Goal: Task Accomplishment & Management: Manage account settings

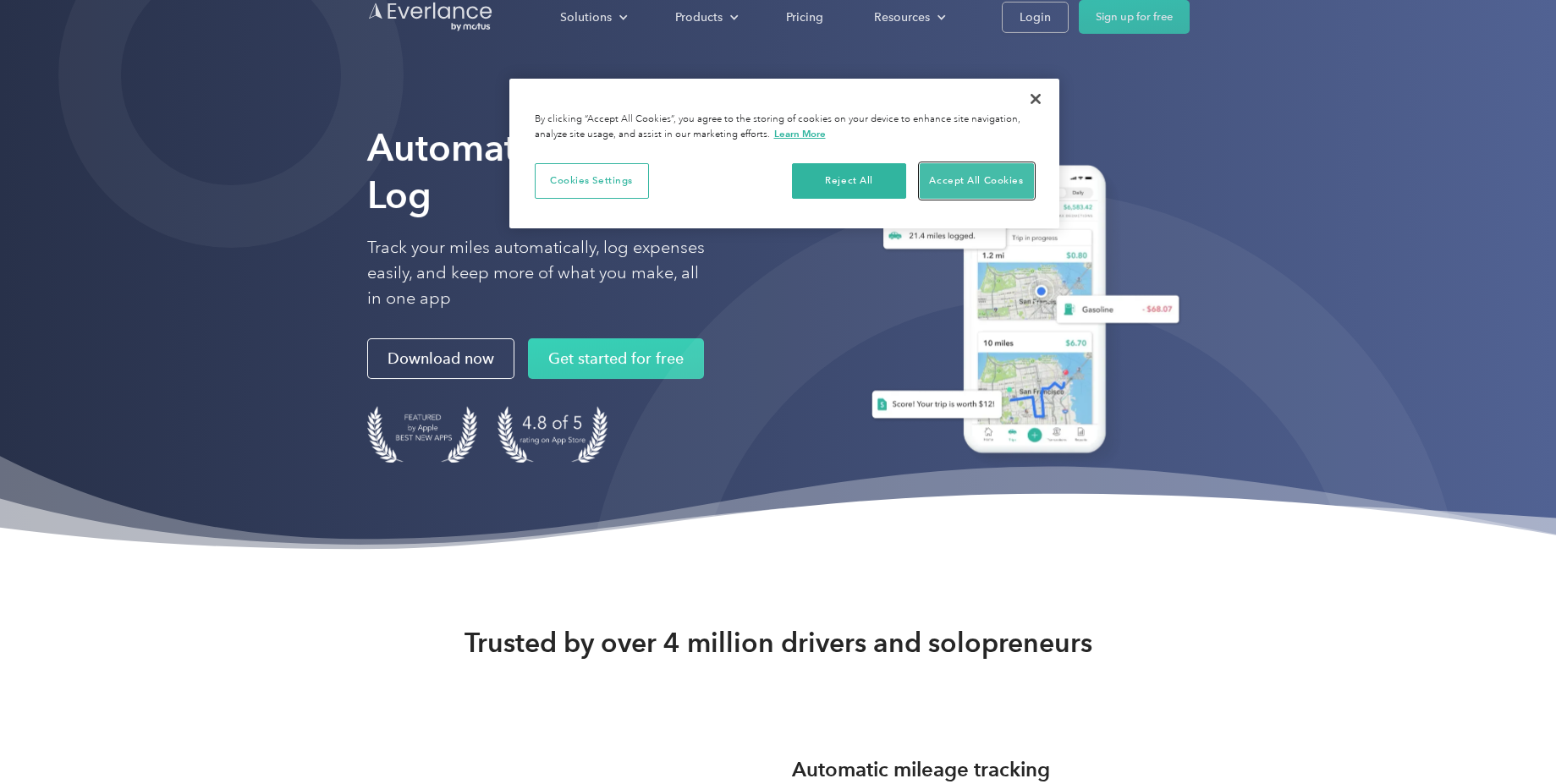
click at [966, 177] on button "Accept All Cookies" at bounding box center [977, 181] width 114 height 36
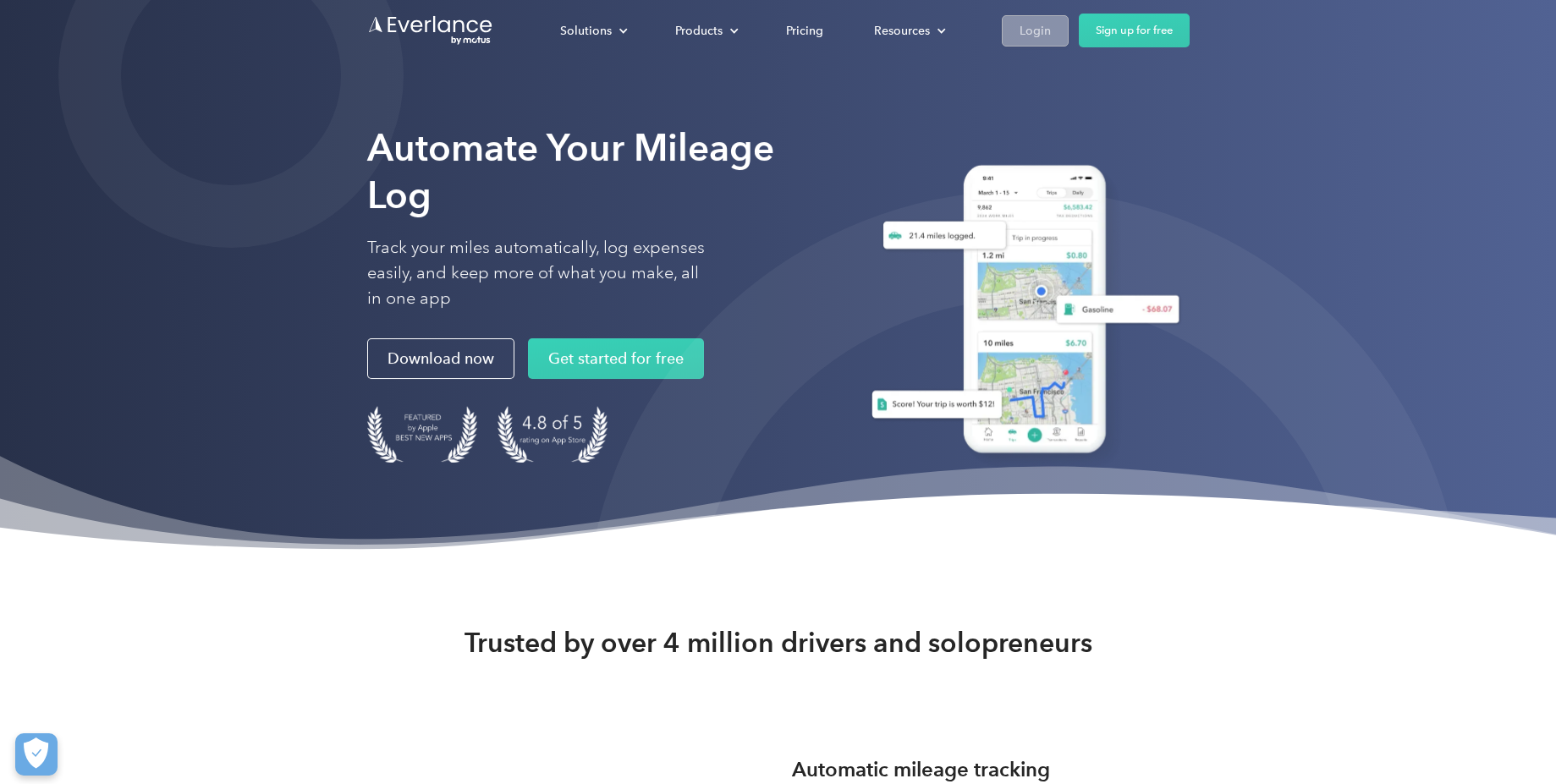
click at [1025, 34] on div "Login" at bounding box center [1035, 30] width 31 height 21
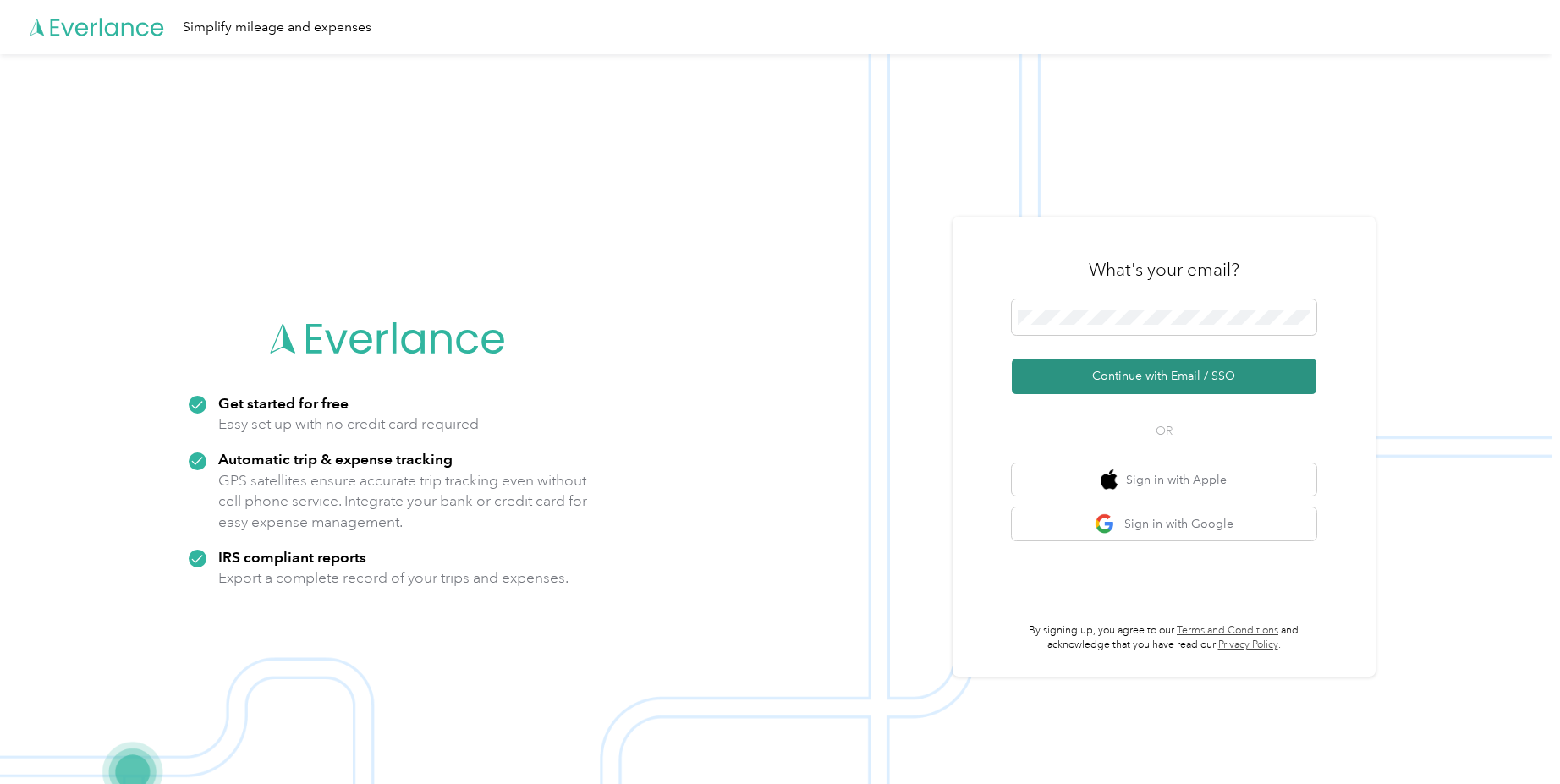
click at [1179, 371] on button "Continue with Email / SSO" at bounding box center [1164, 377] width 305 height 36
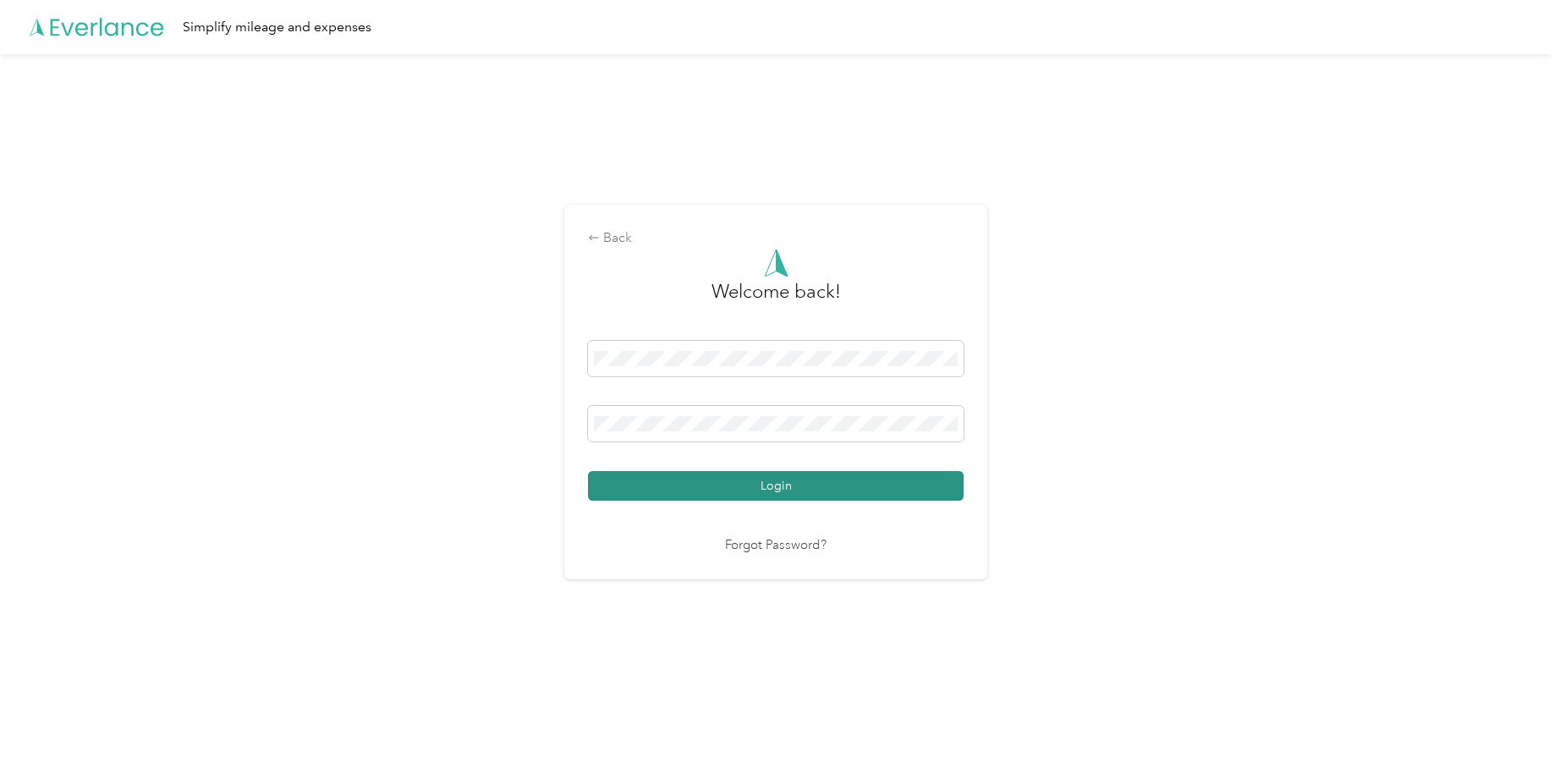
click at [735, 490] on button "Login" at bounding box center [776, 485] width 376 height 30
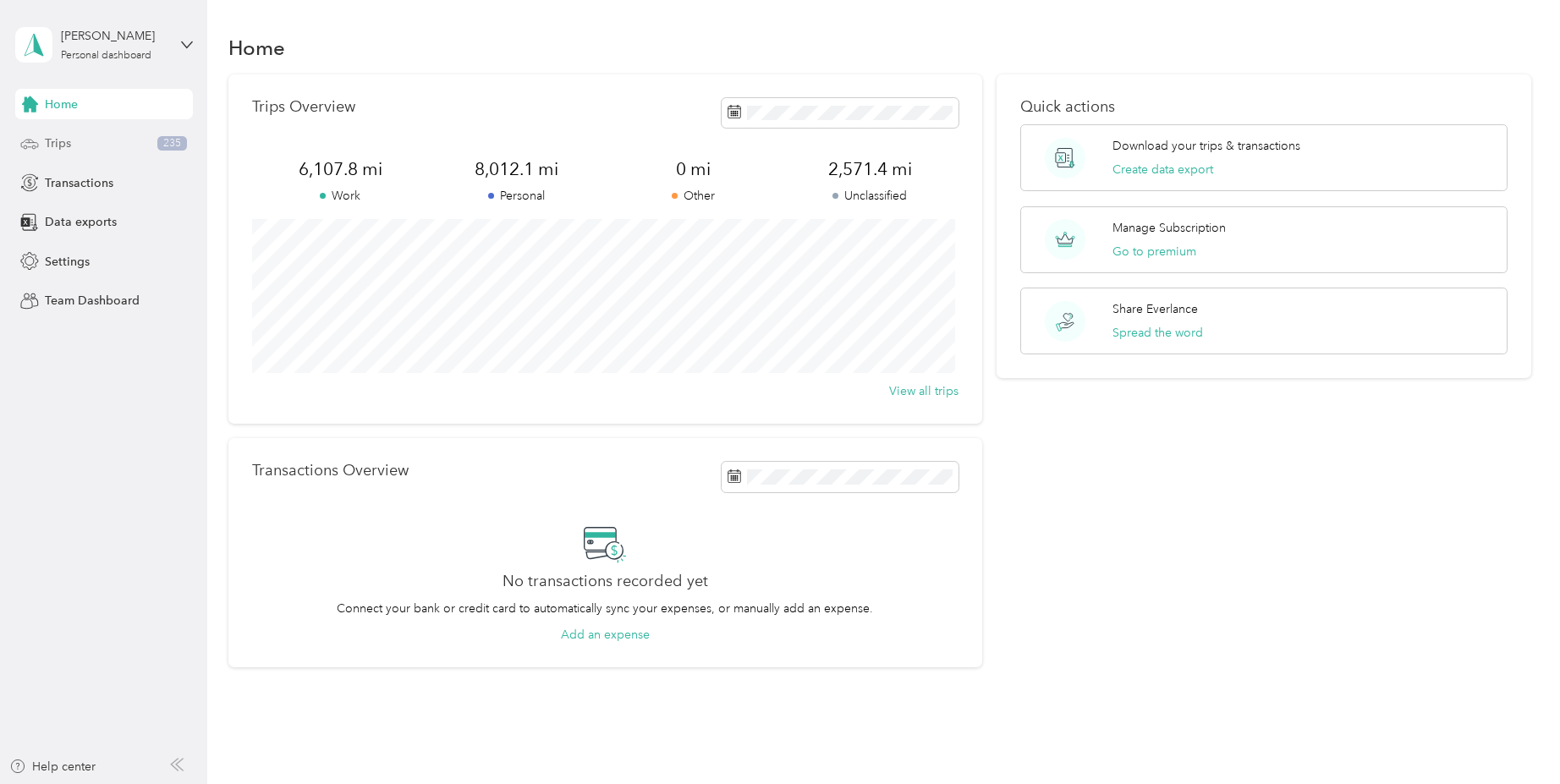
click at [39, 145] on div "Trips 235" at bounding box center [104, 144] width 178 height 30
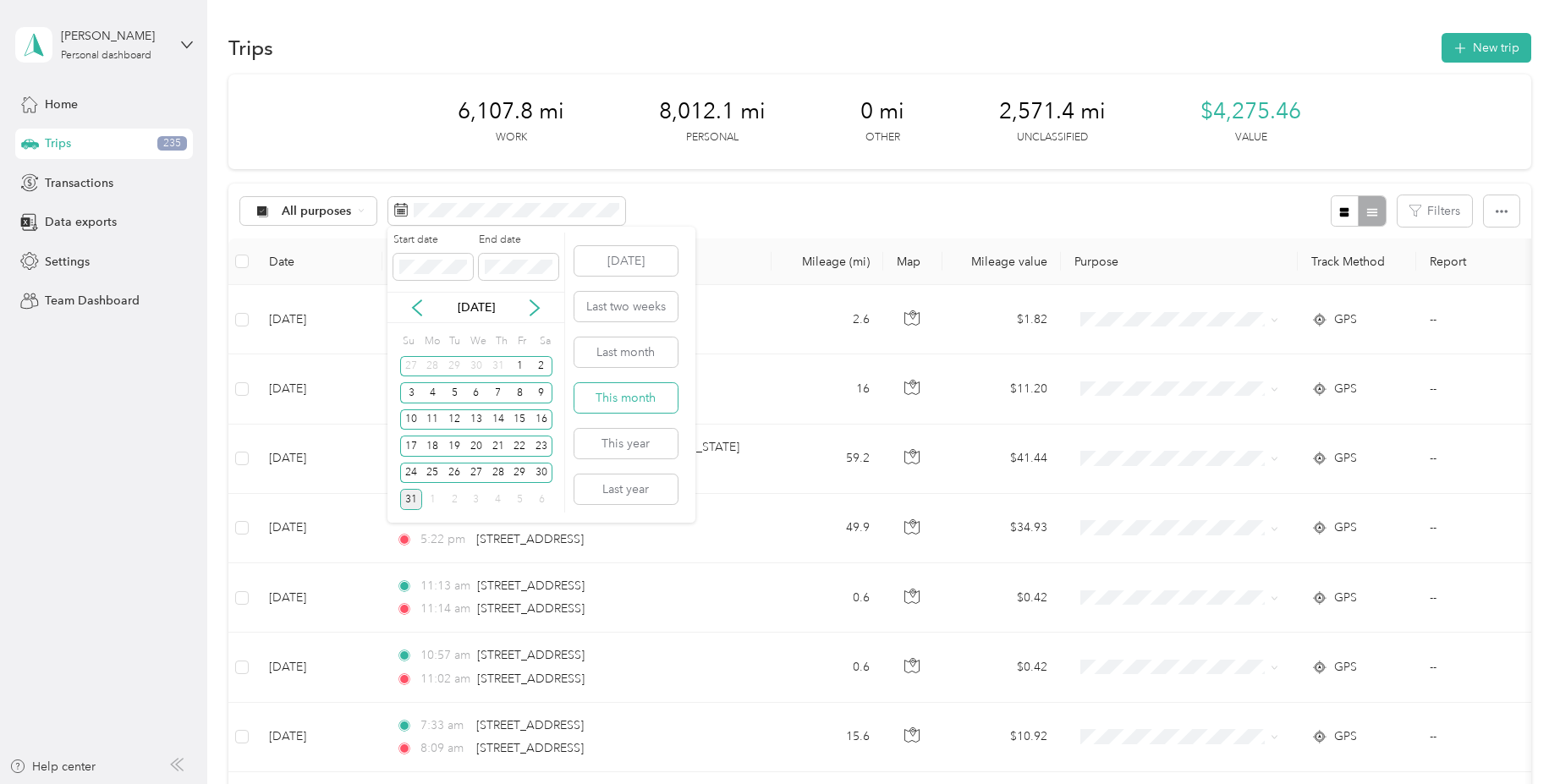
click at [639, 395] on button "This month" at bounding box center [626, 398] width 103 height 30
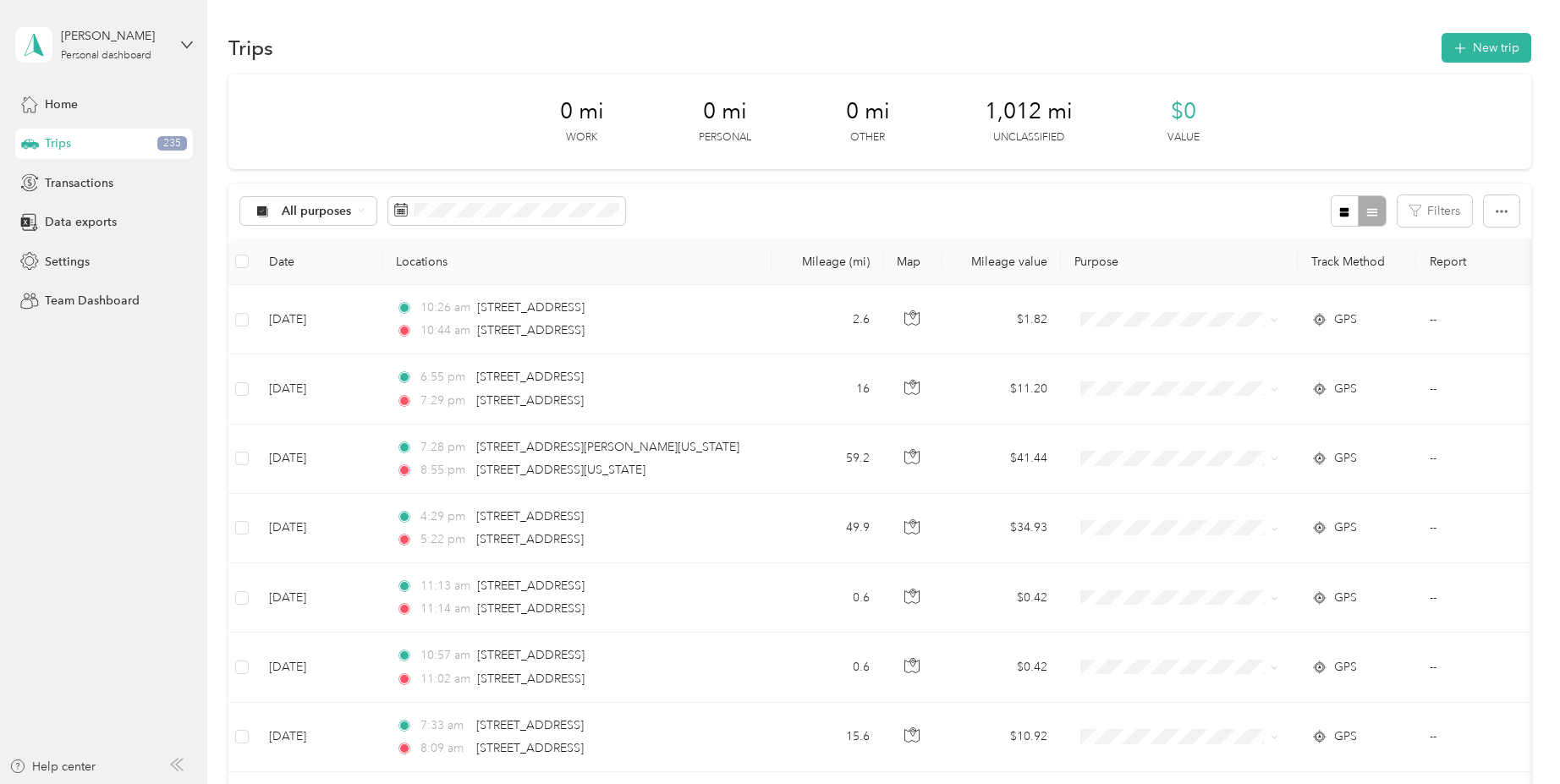
click at [245, 271] on th at bounding box center [242, 262] width 27 height 47
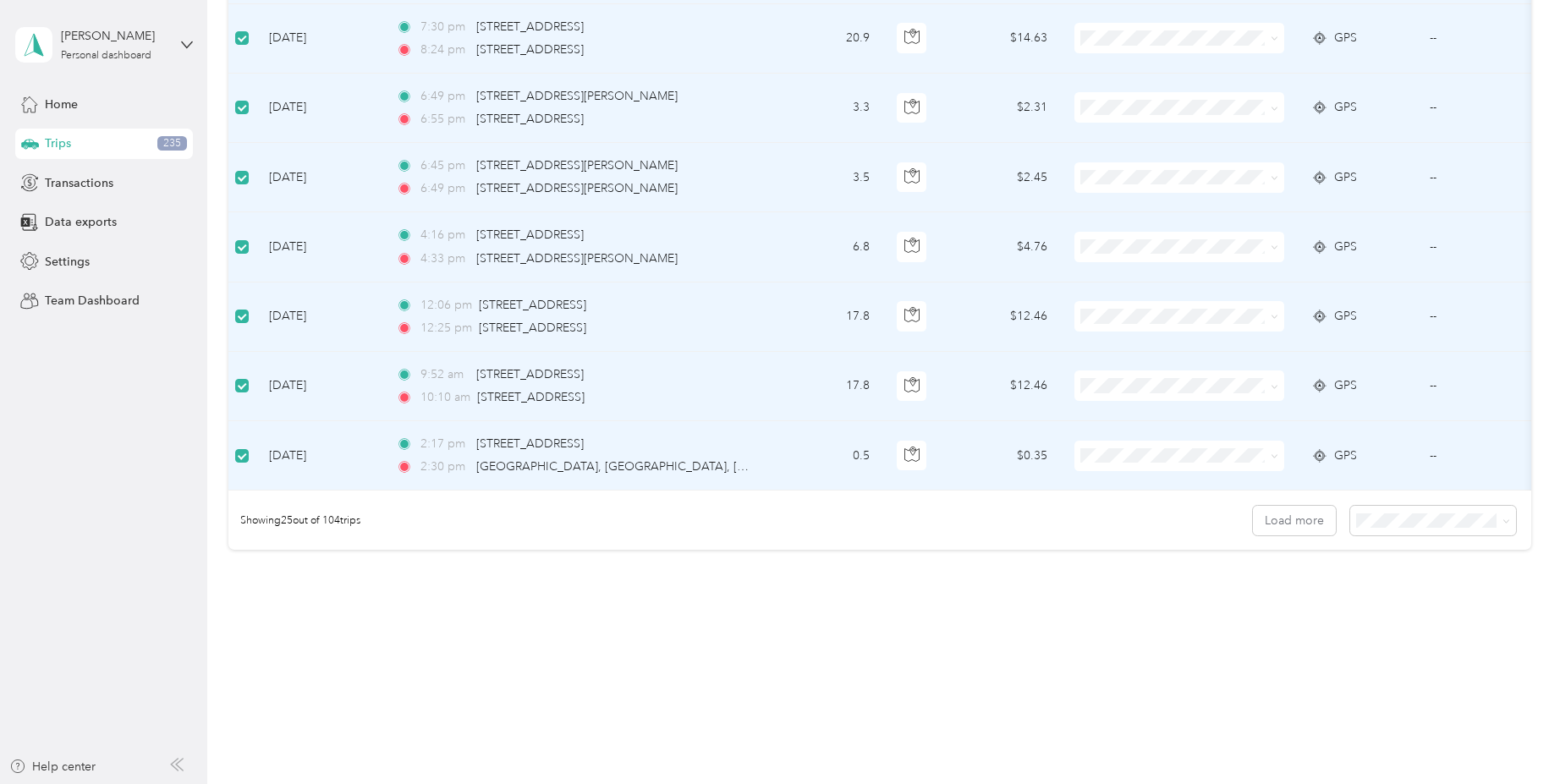
scroll to position [1544, 0]
click at [1402, 617] on body "[PERSON_NAME] Personal dashboard Home Trips 235 Transactions Data exports Setti…" at bounding box center [776, 392] width 1552 height 784
click at [1395, 612] on li "100 per load" at bounding box center [1429, 605] width 166 height 30
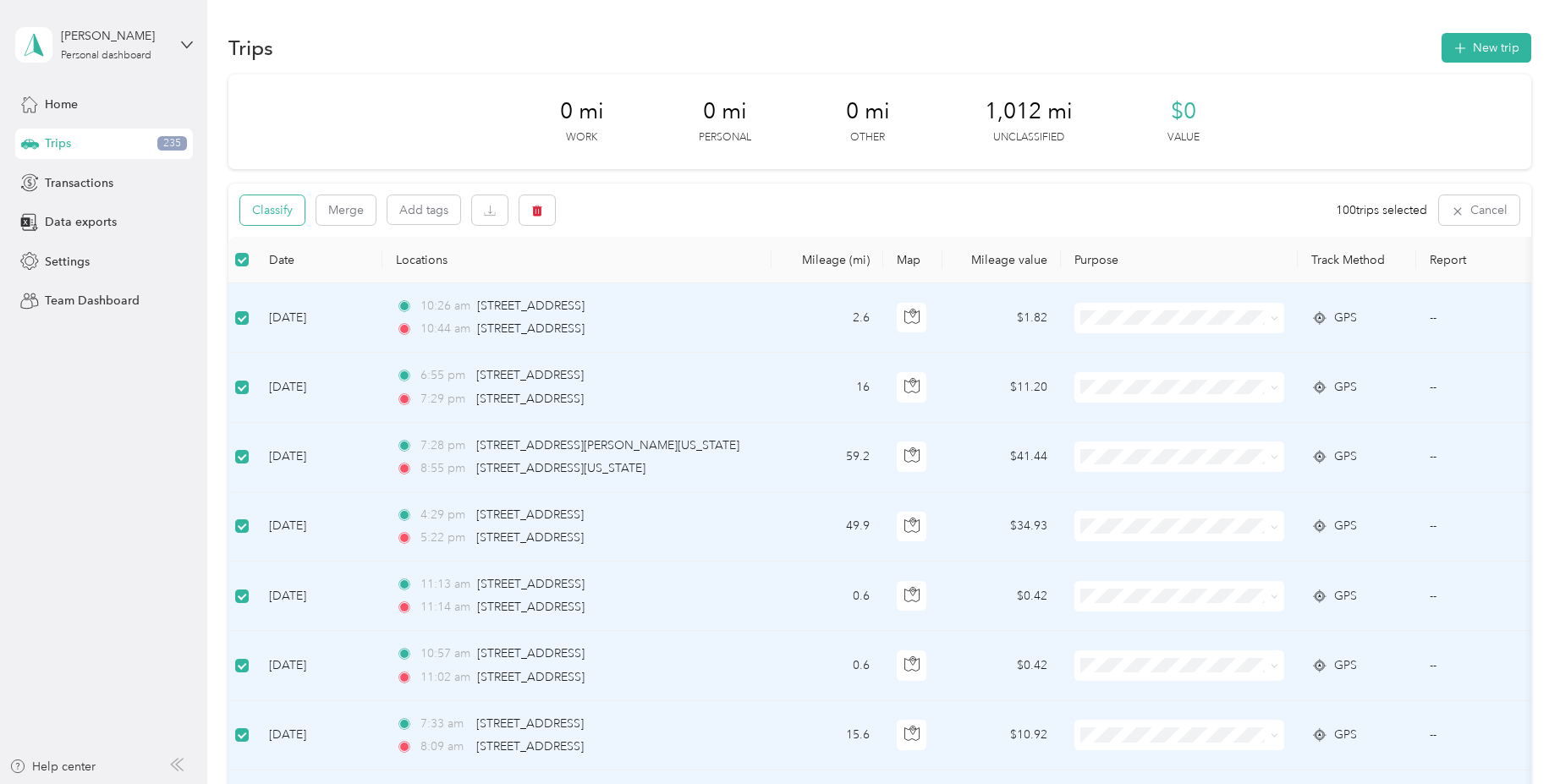
click at [284, 215] on button "Classify" at bounding box center [273, 210] width 64 height 30
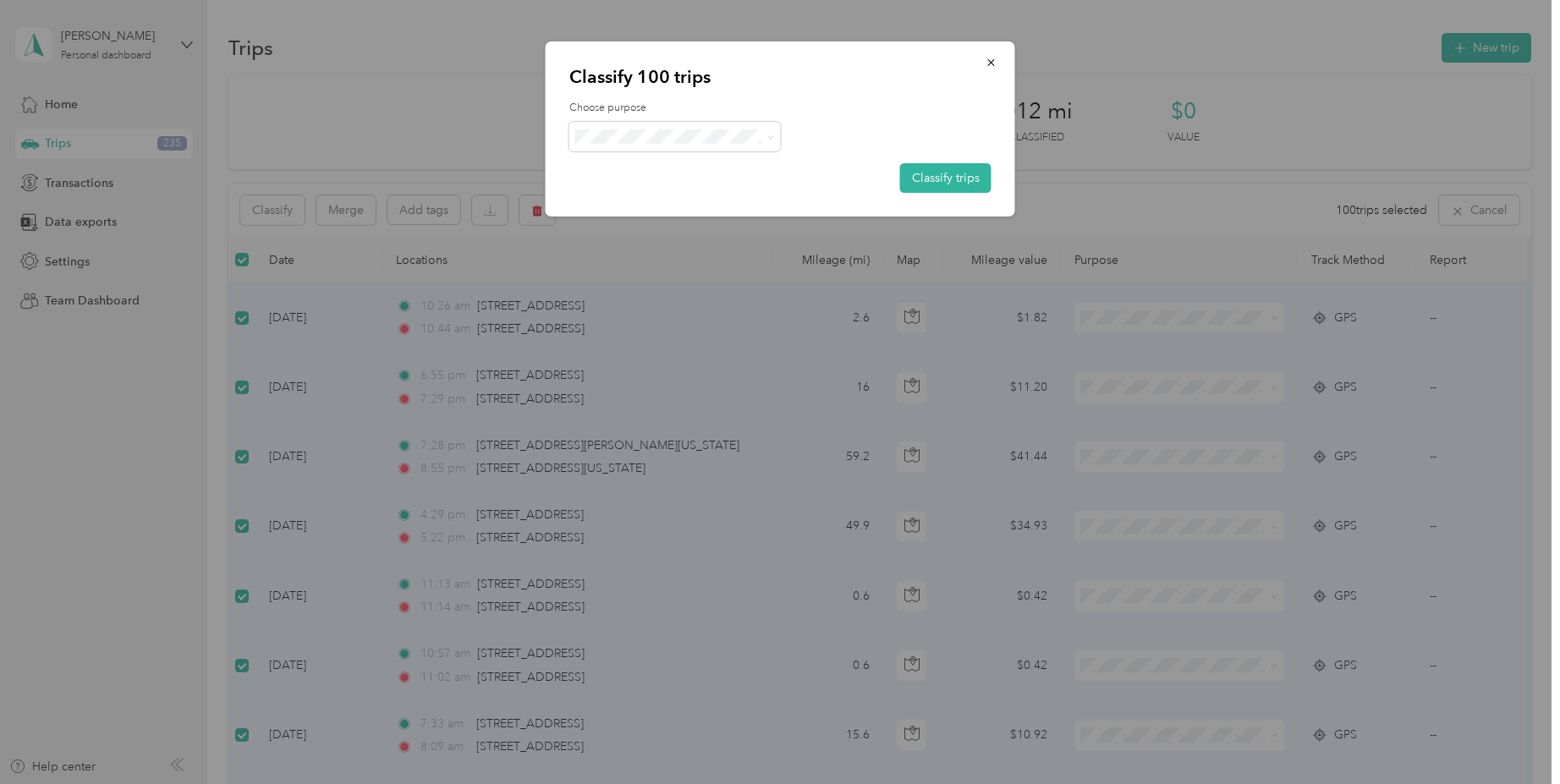
click at [633, 202] on span "Personal" at bounding box center [689, 196] width 158 height 18
click at [940, 184] on button "Classify trips" at bounding box center [946, 178] width 91 height 30
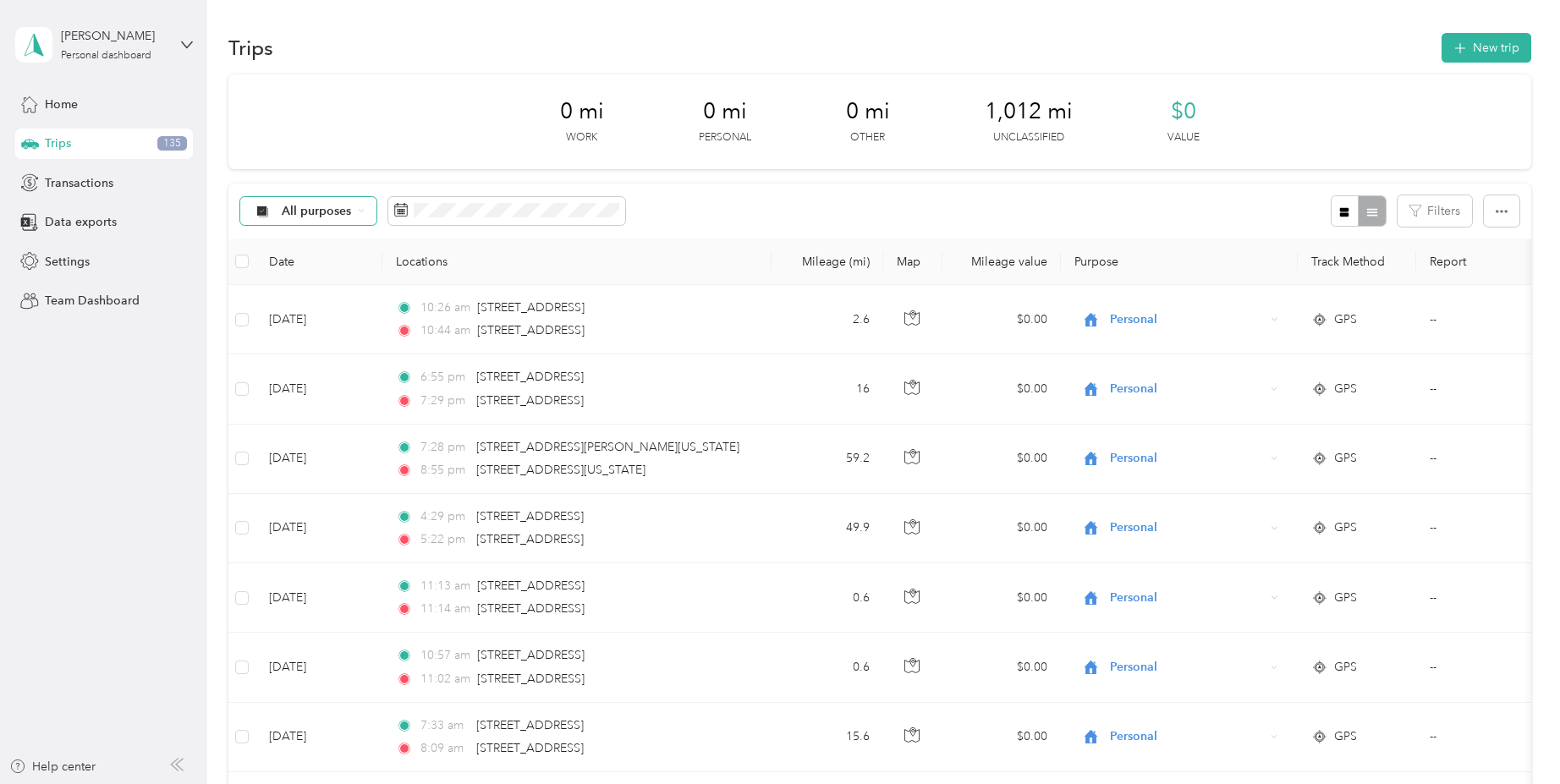
click at [359, 218] on div "All purposes" at bounding box center [309, 212] width 137 height 29
click at [323, 271] on span "Unclassified" at bounding box center [324, 271] width 82 height 18
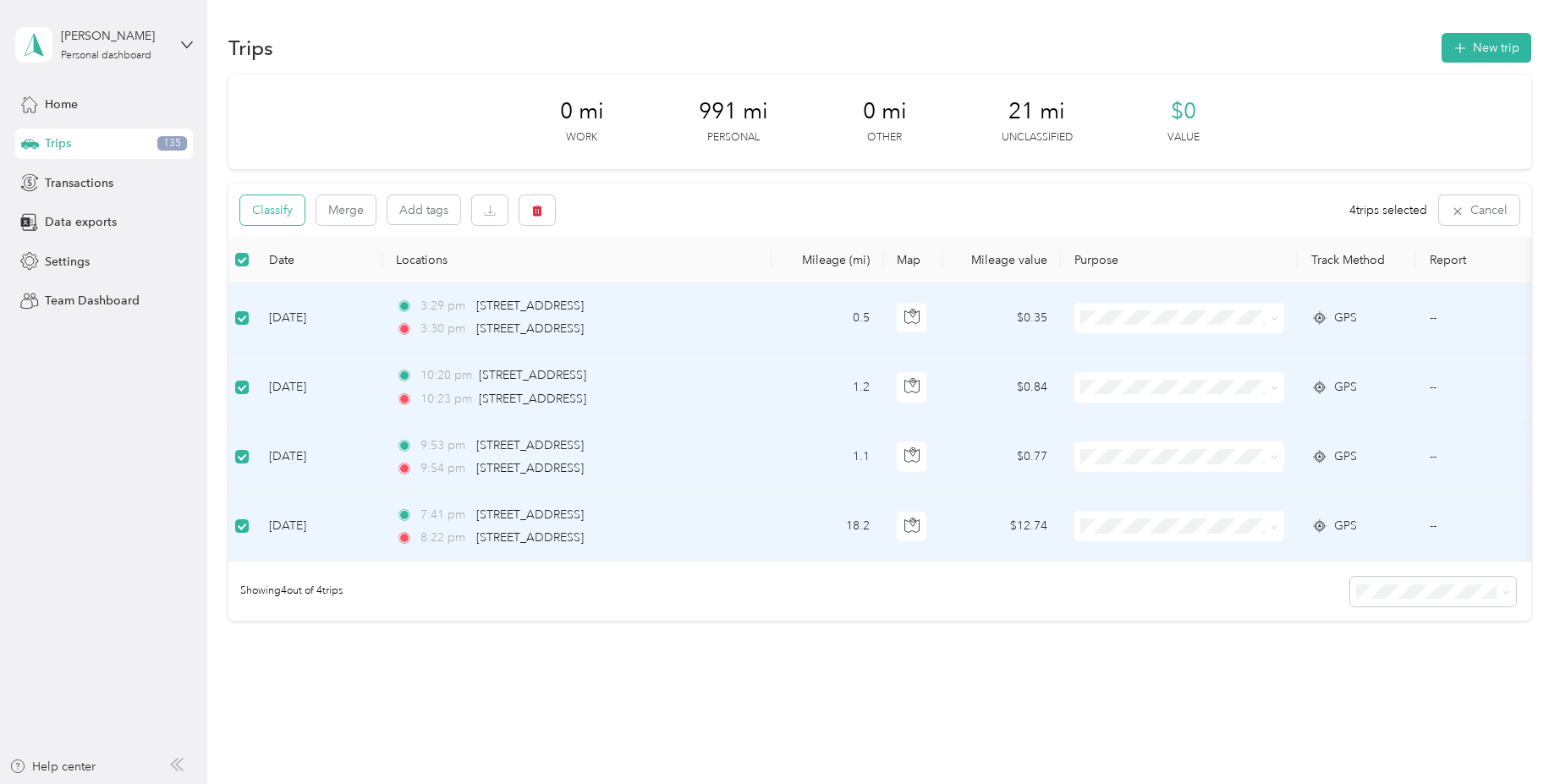
click at [286, 215] on button "Classify" at bounding box center [273, 210] width 64 height 30
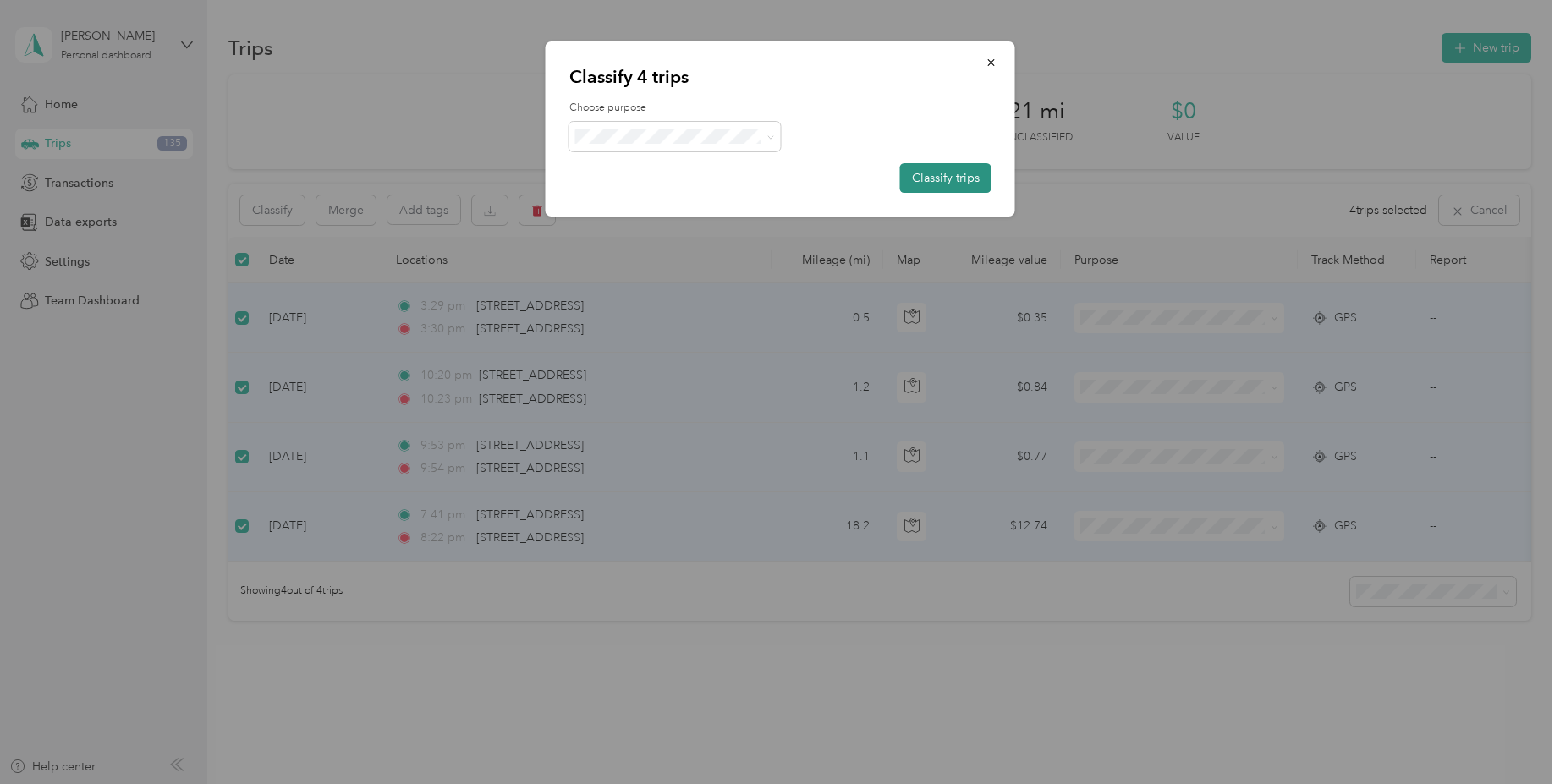
click at [939, 188] on button "Classify trips" at bounding box center [946, 178] width 91 height 30
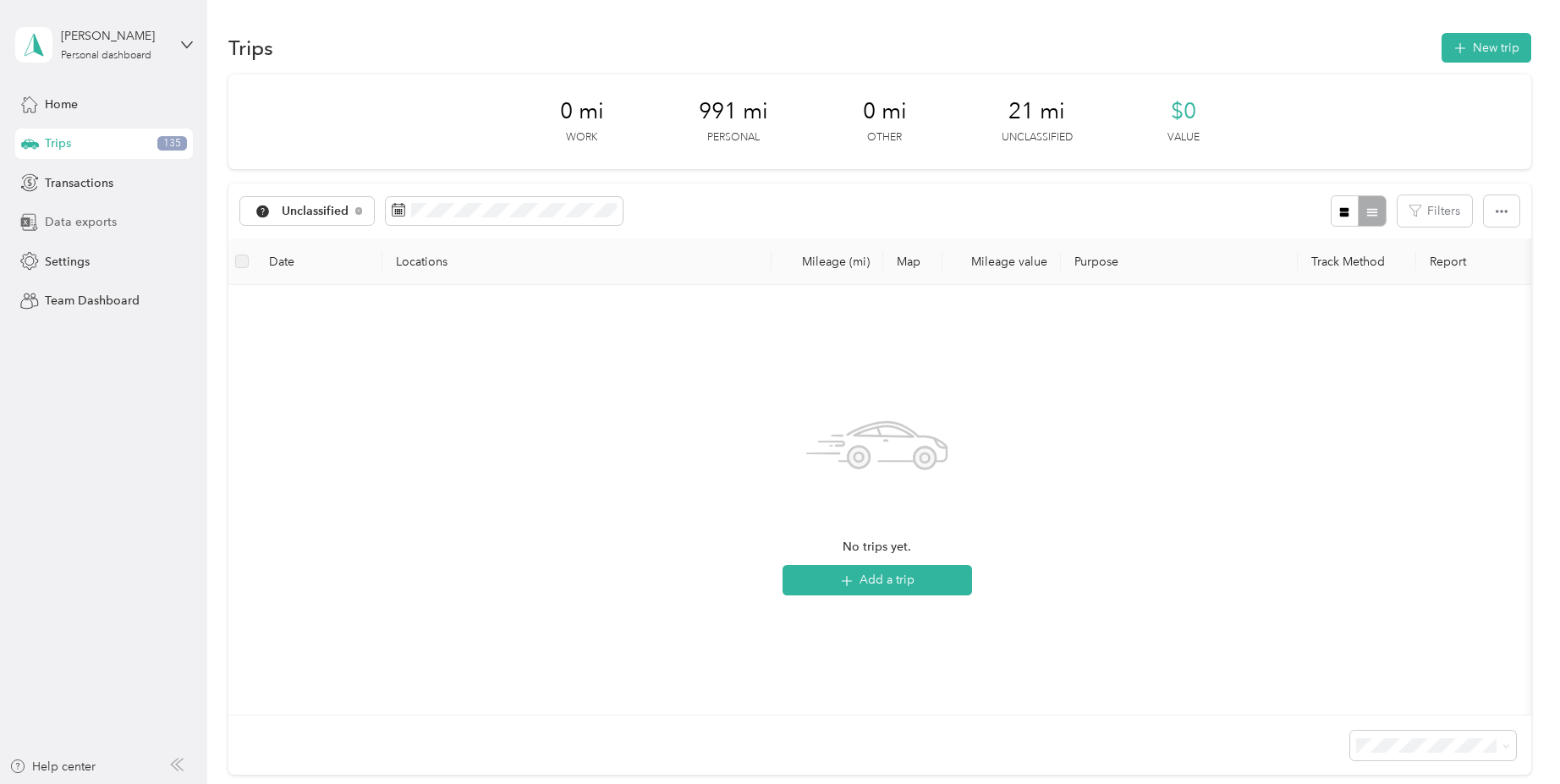
click at [74, 233] on div "Data exports" at bounding box center [104, 223] width 178 height 30
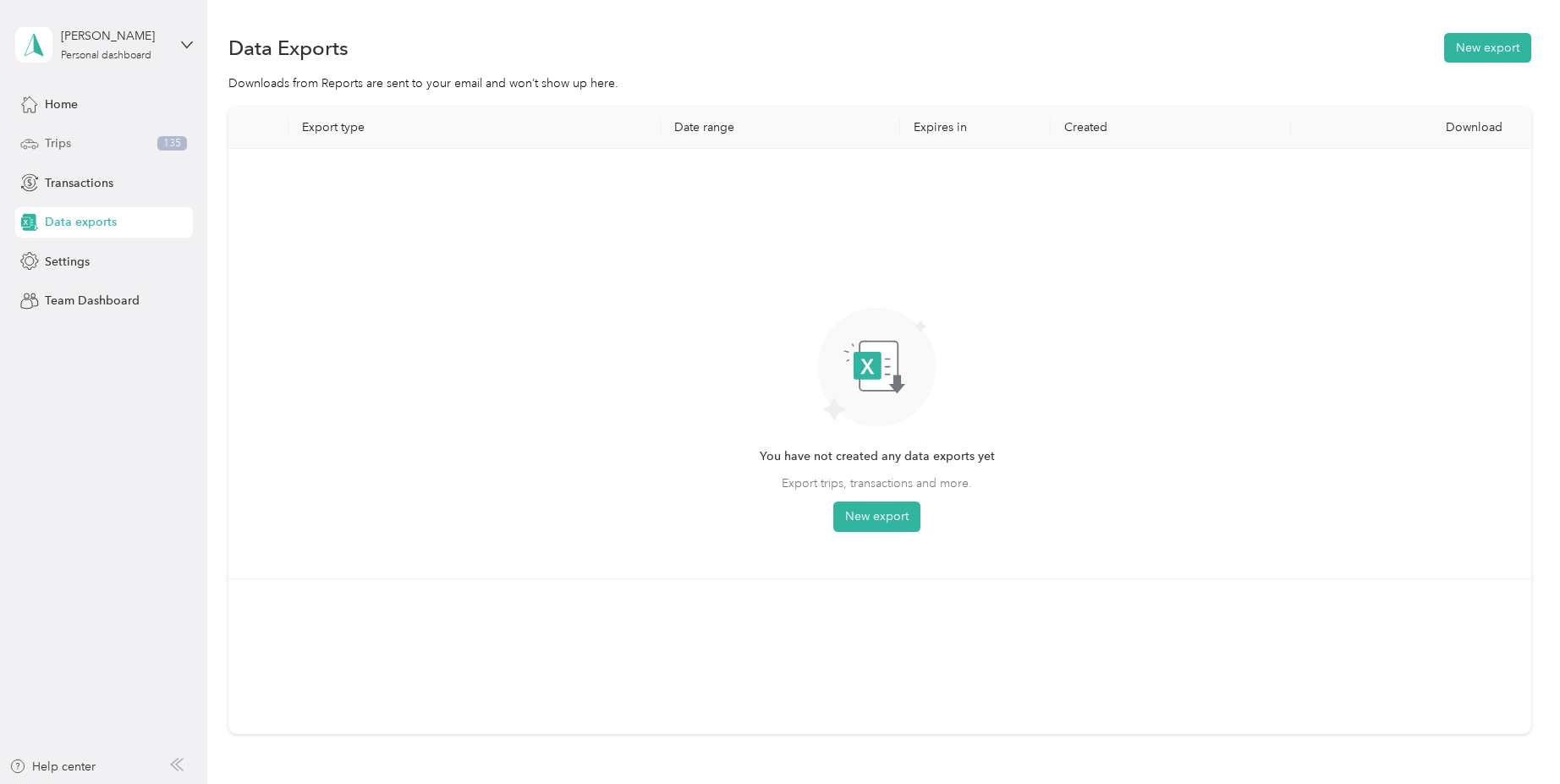
click at [57, 146] on span "Trips" at bounding box center [58, 143] width 26 height 18
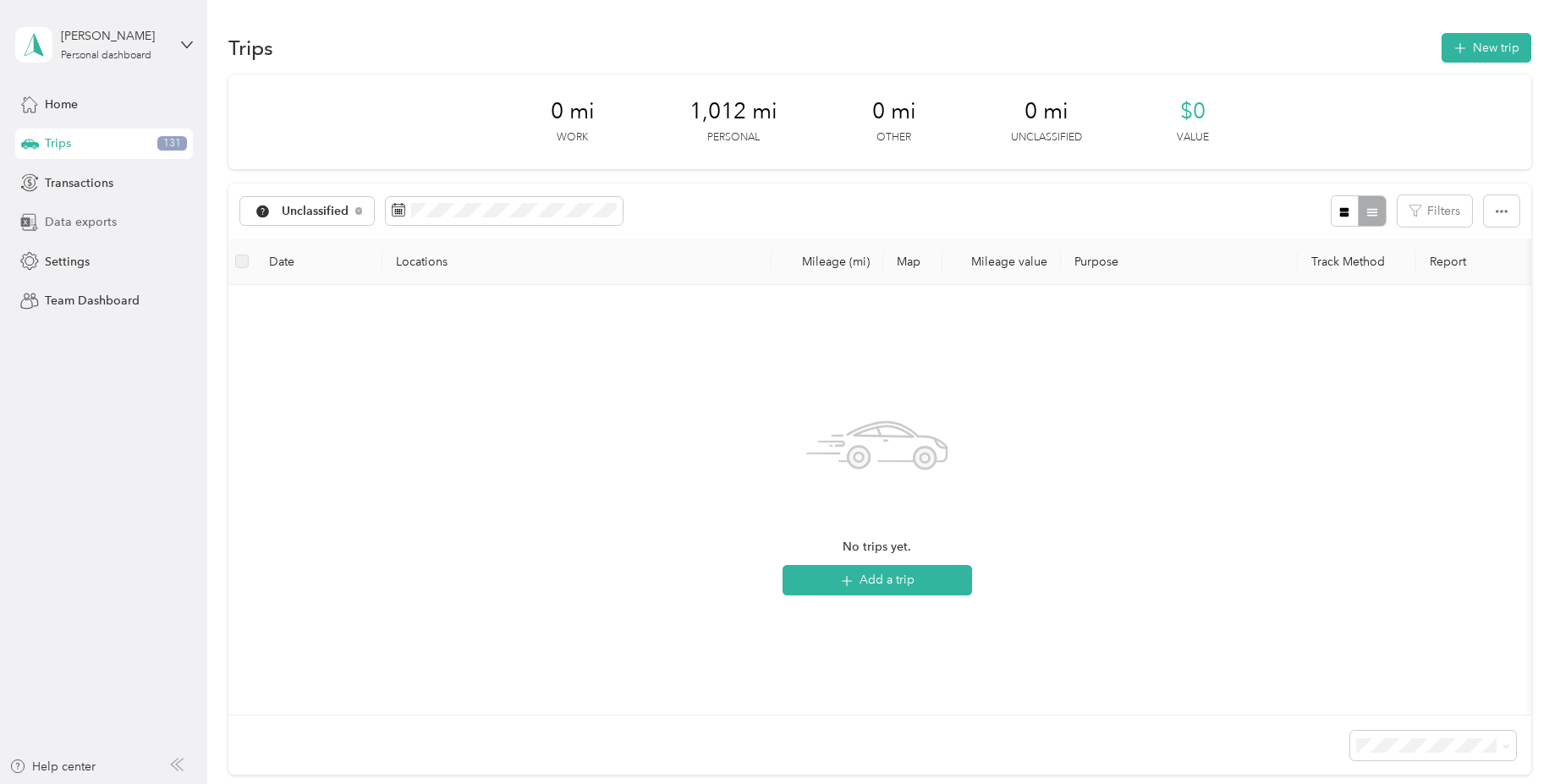
click at [66, 229] on span "Data exports" at bounding box center [80, 222] width 72 height 18
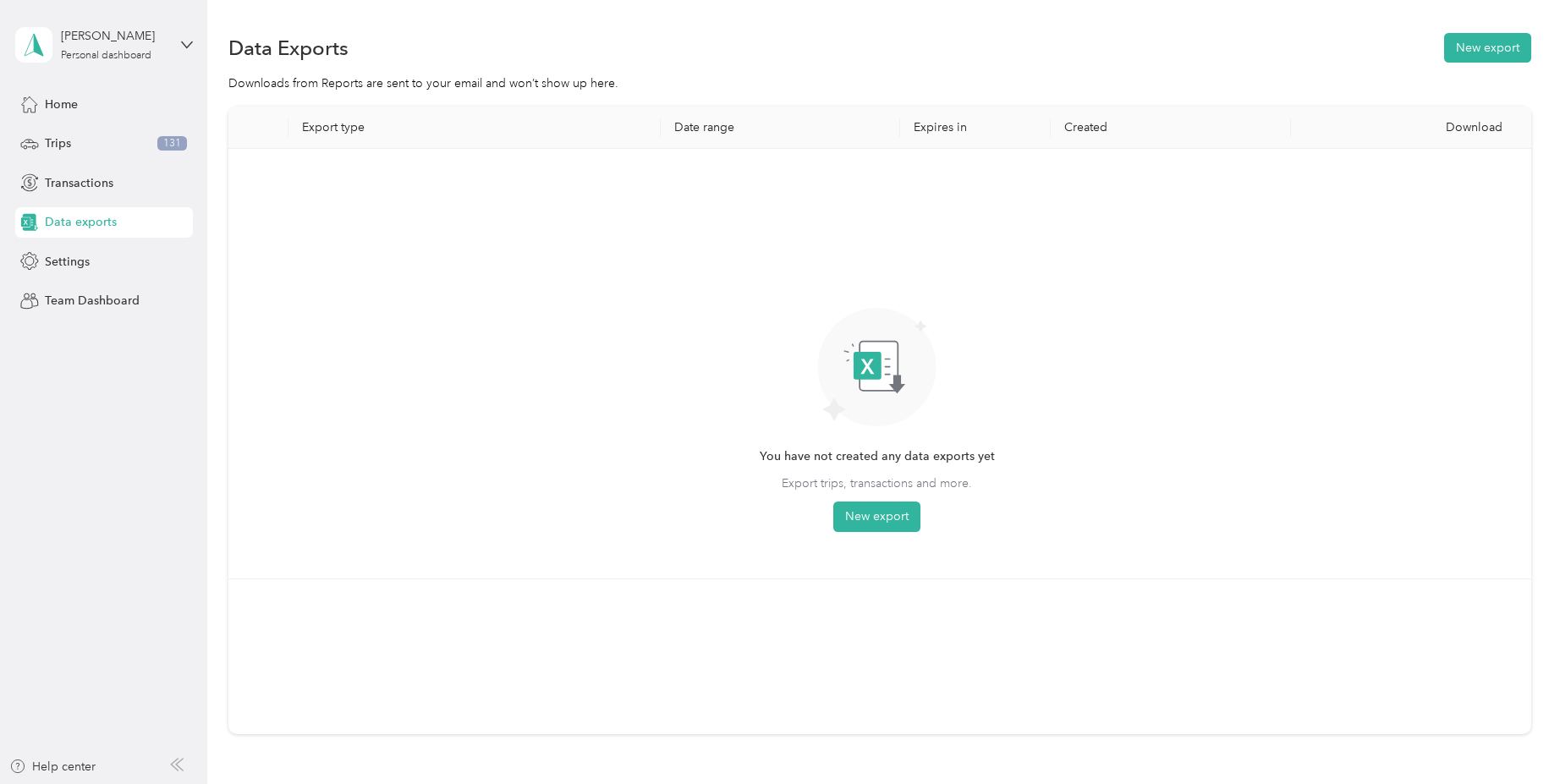
click at [69, 246] on div "Home Trips 131 Transactions Data exports Settings Team Dashboard" at bounding box center [104, 202] width 178 height 228
click at [69, 273] on div "Settings" at bounding box center [104, 262] width 178 height 30
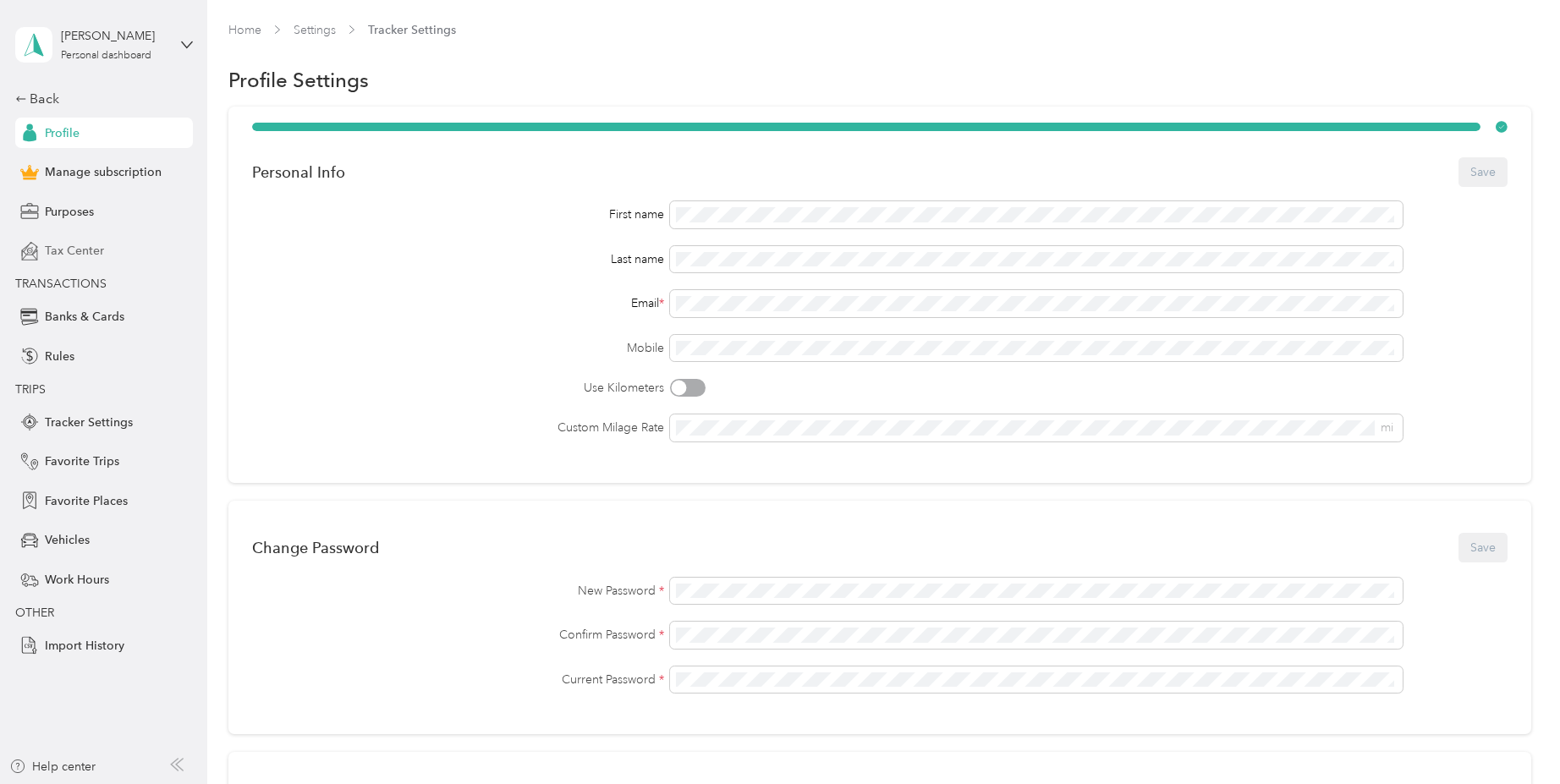
click at [81, 249] on span "Tax Center" at bounding box center [75, 251] width 59 height 18
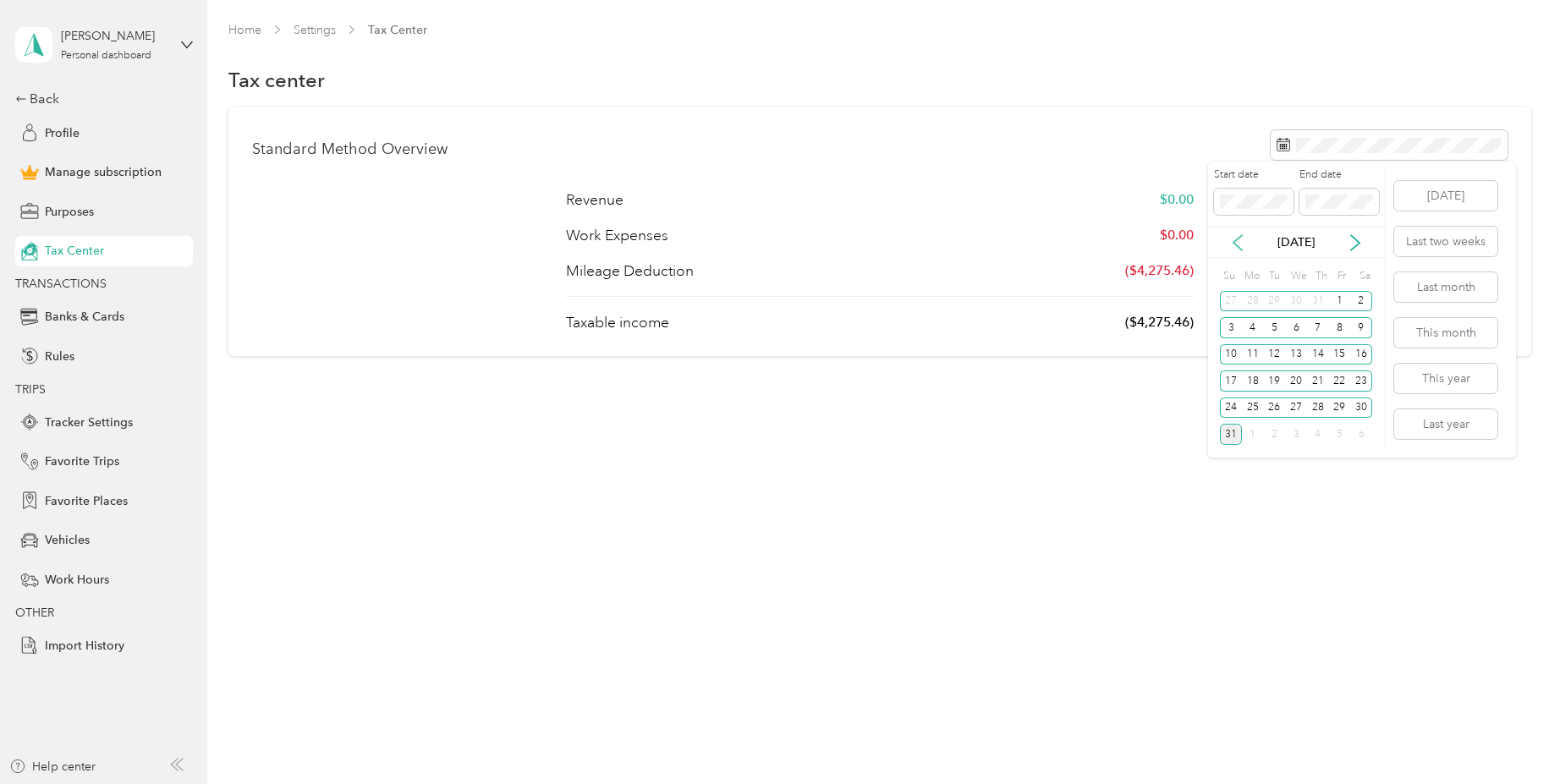
click at [1231, 236] on icon at bounding box center [1238, 243] width 17 height 17
click at [1451, 420] on button "Last year" at bounding box center [1446, 424] width 103 height 30
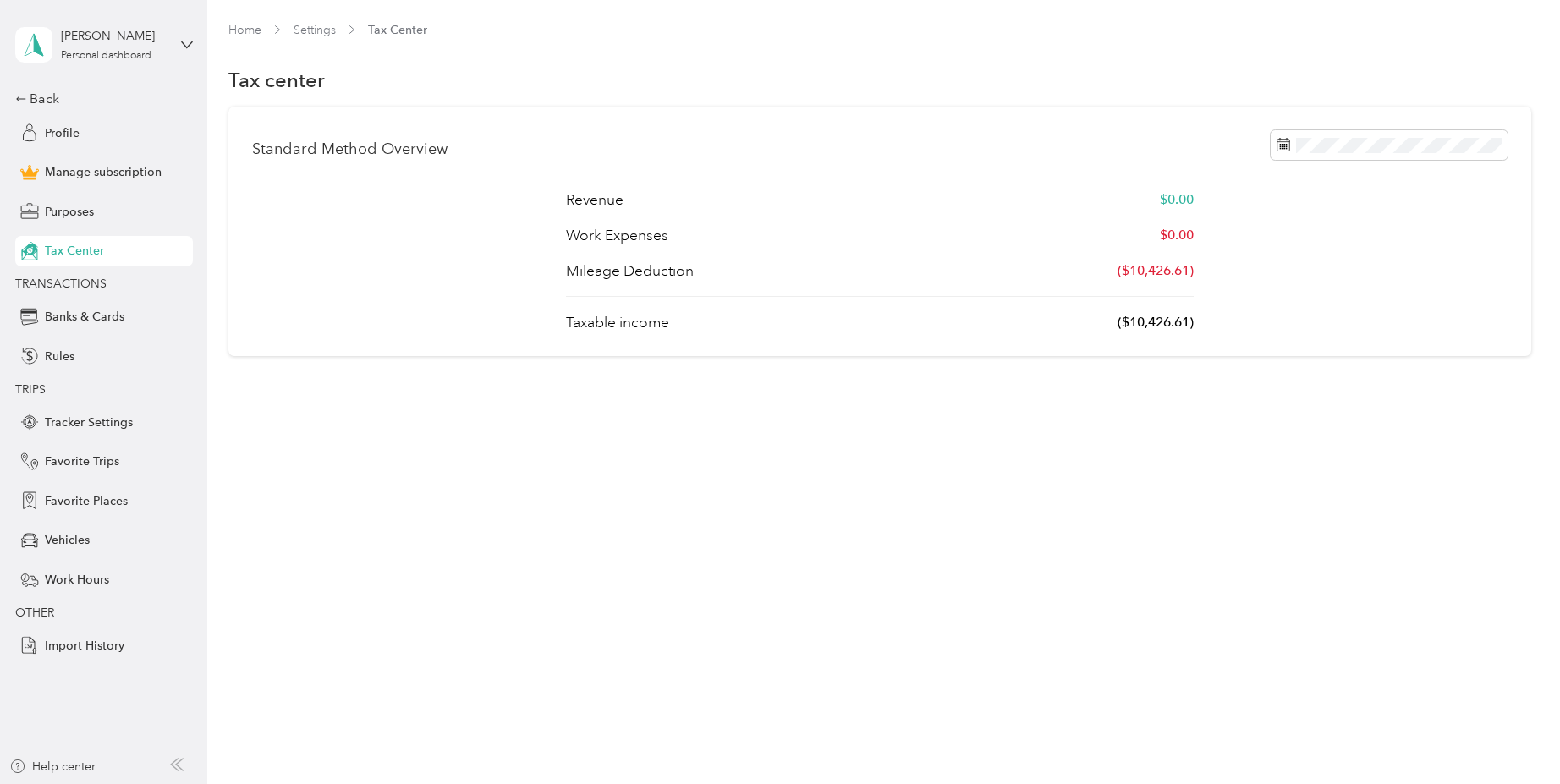
click at [623, 258] on div "Revenue $0.00 Work Expenses $0.00 Mileage Deduction ($10,426.61) Taxable income…" at bounding box center [879, 261] width 628 height 143
click at [243, 29] on link "Home" at bounding box center [245, 30] width 33 height 14
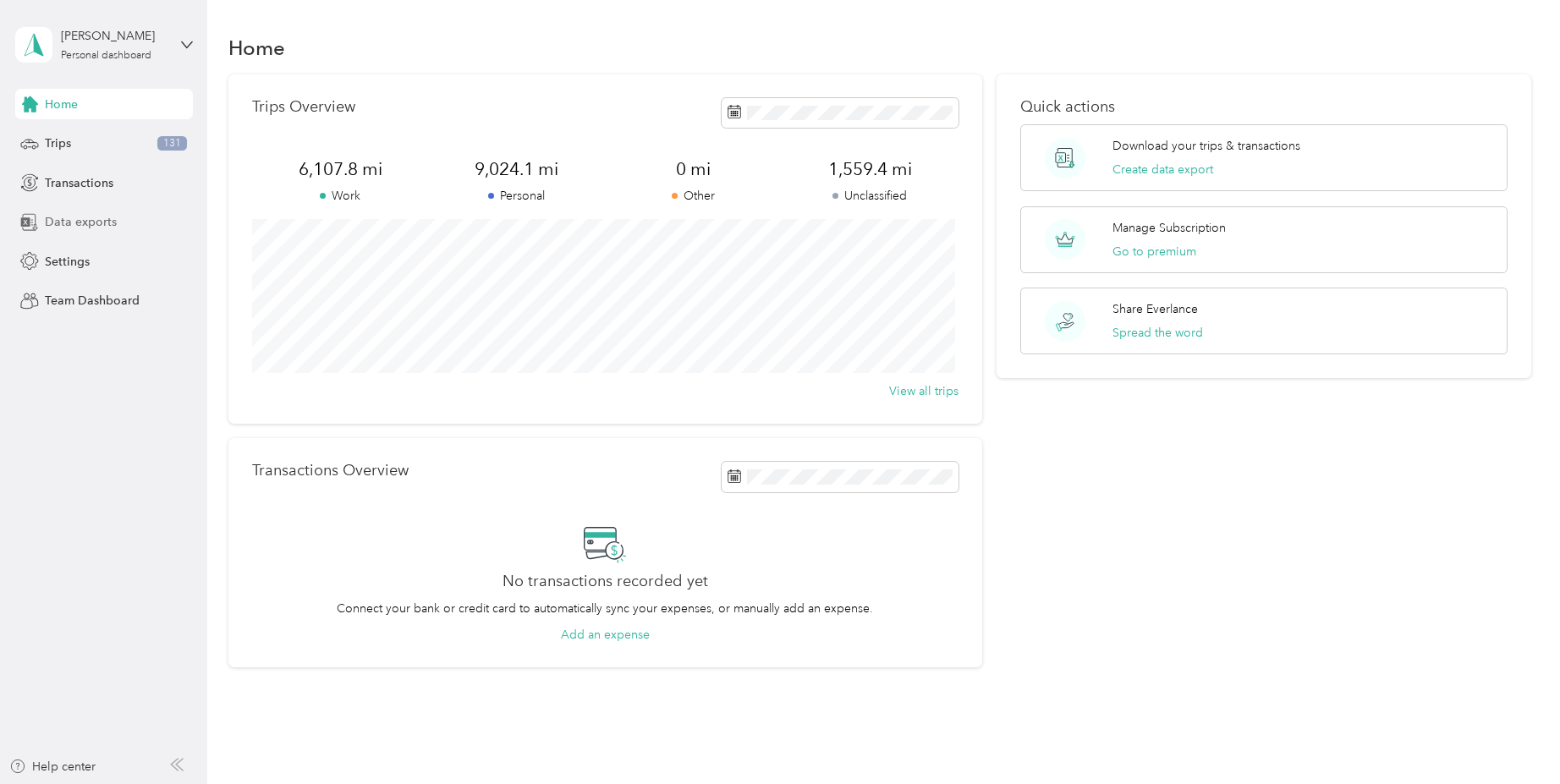
click at [83, 234] on div "Data exports" at bounding box center [104, 223] width 178 height 30
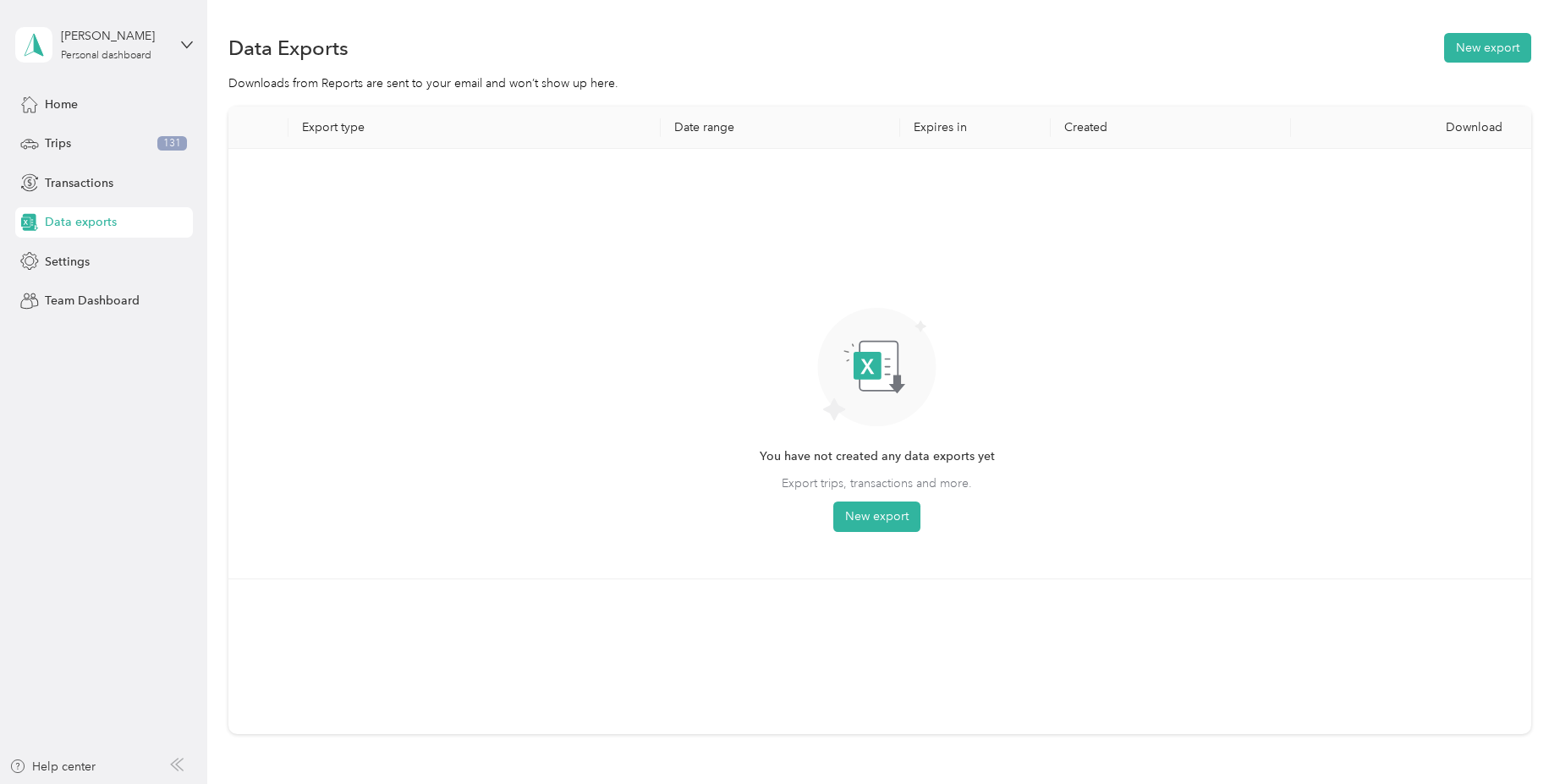
click at [174, 43] on div "[PERSON_NAME] Personal dashboard" at bounding box center [104, 45] width 178 height 59
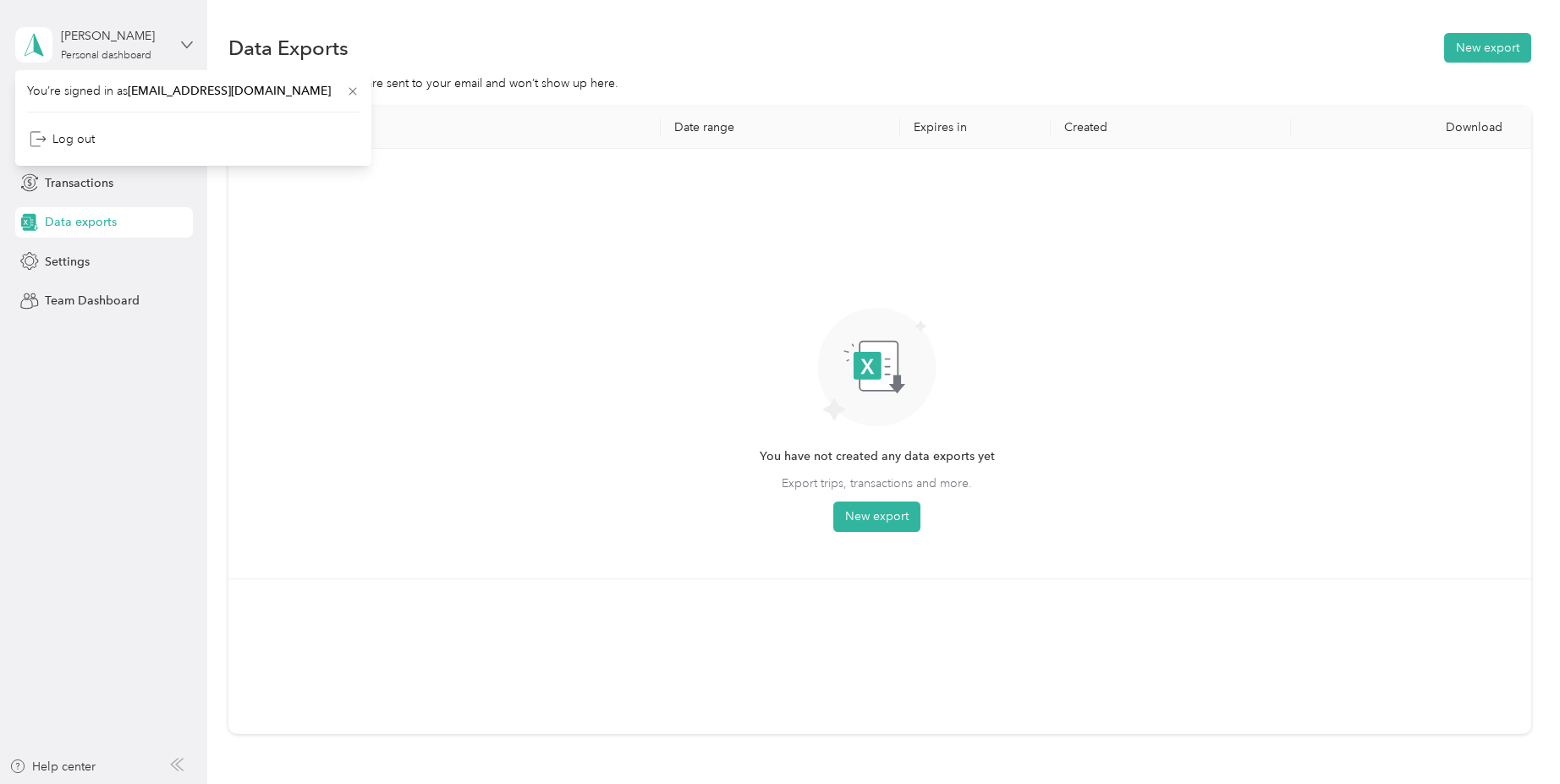
click at [191, 39] on icon at bounding box center [187, 45] width 12 height 12
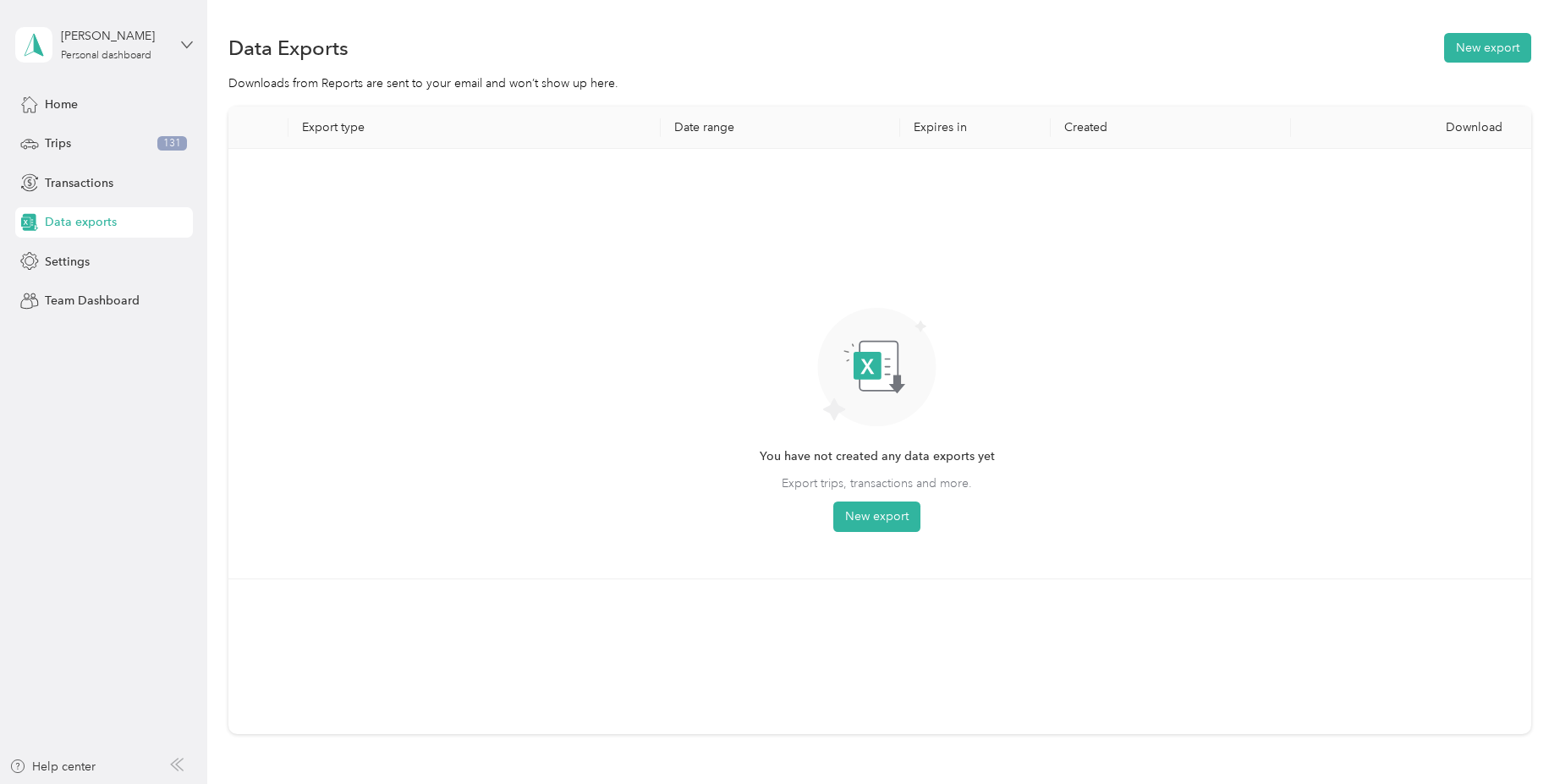
click at [191, 39] on icon at bounding box center [187, 45] width 12 height 12
click at [340, 316] on div "You have not created any data exports yet Export trips, transactions and more. …" at bounding box center [877, 364] width 1270 height 403
click at [76, 131] on div "Trips 131" at bounding box center [104, 144] width 178 height 30
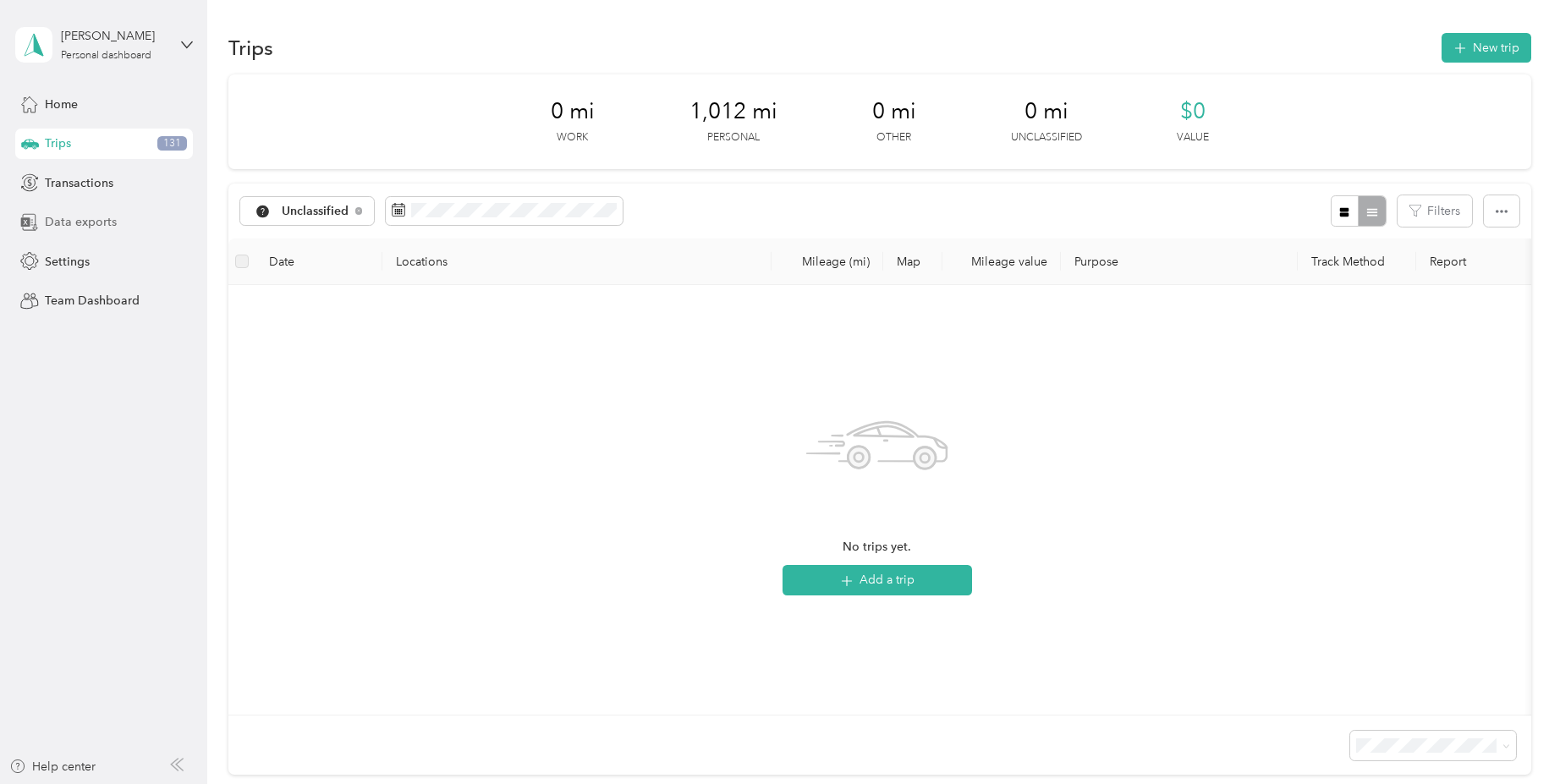
click at [103, 219] on span "Data exports" at bounding box center [80, 222] width 72 height 18
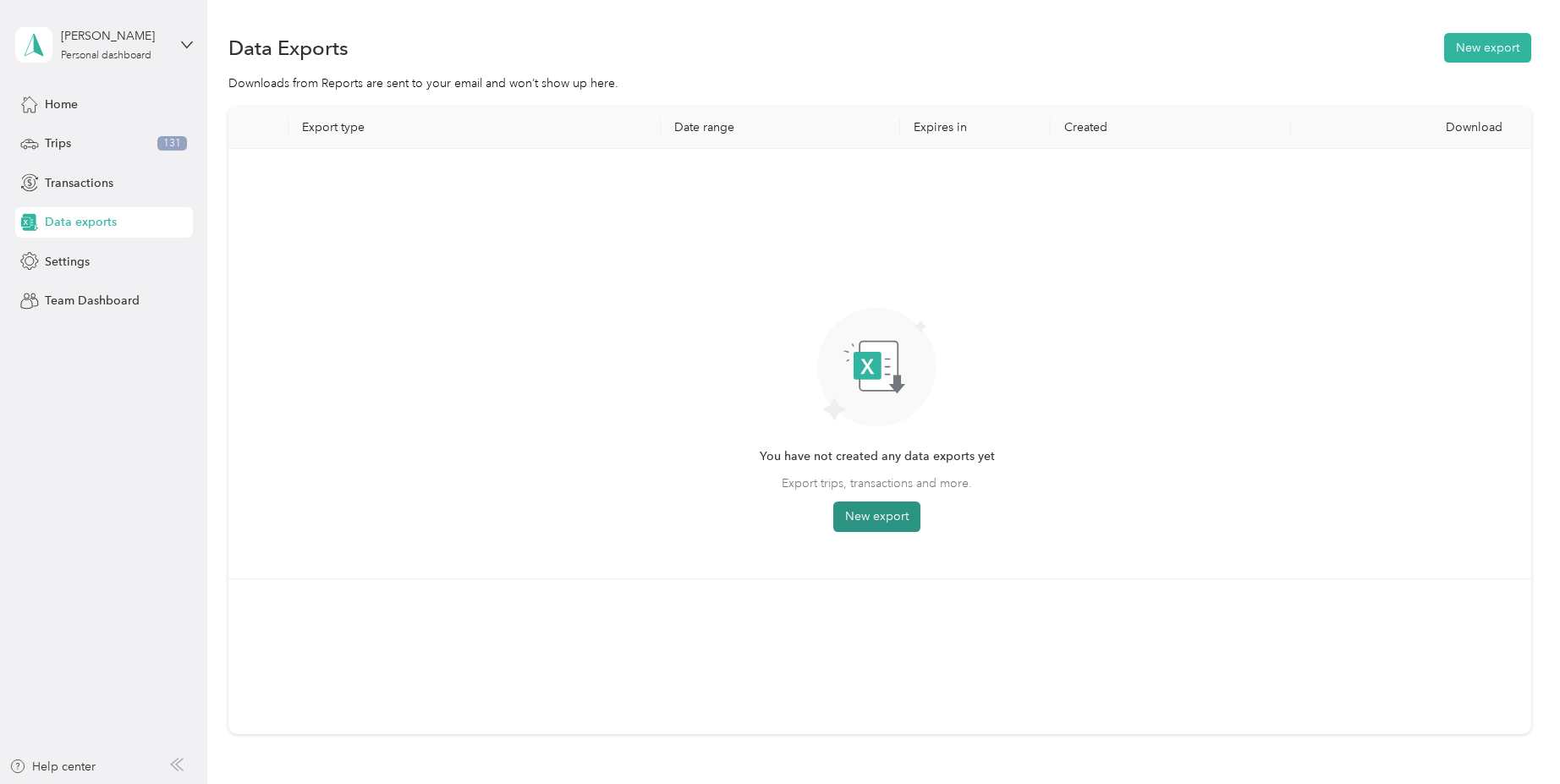
click at [861, 523] on button "New export" at bounding box center [877, 516] width 87 height 30
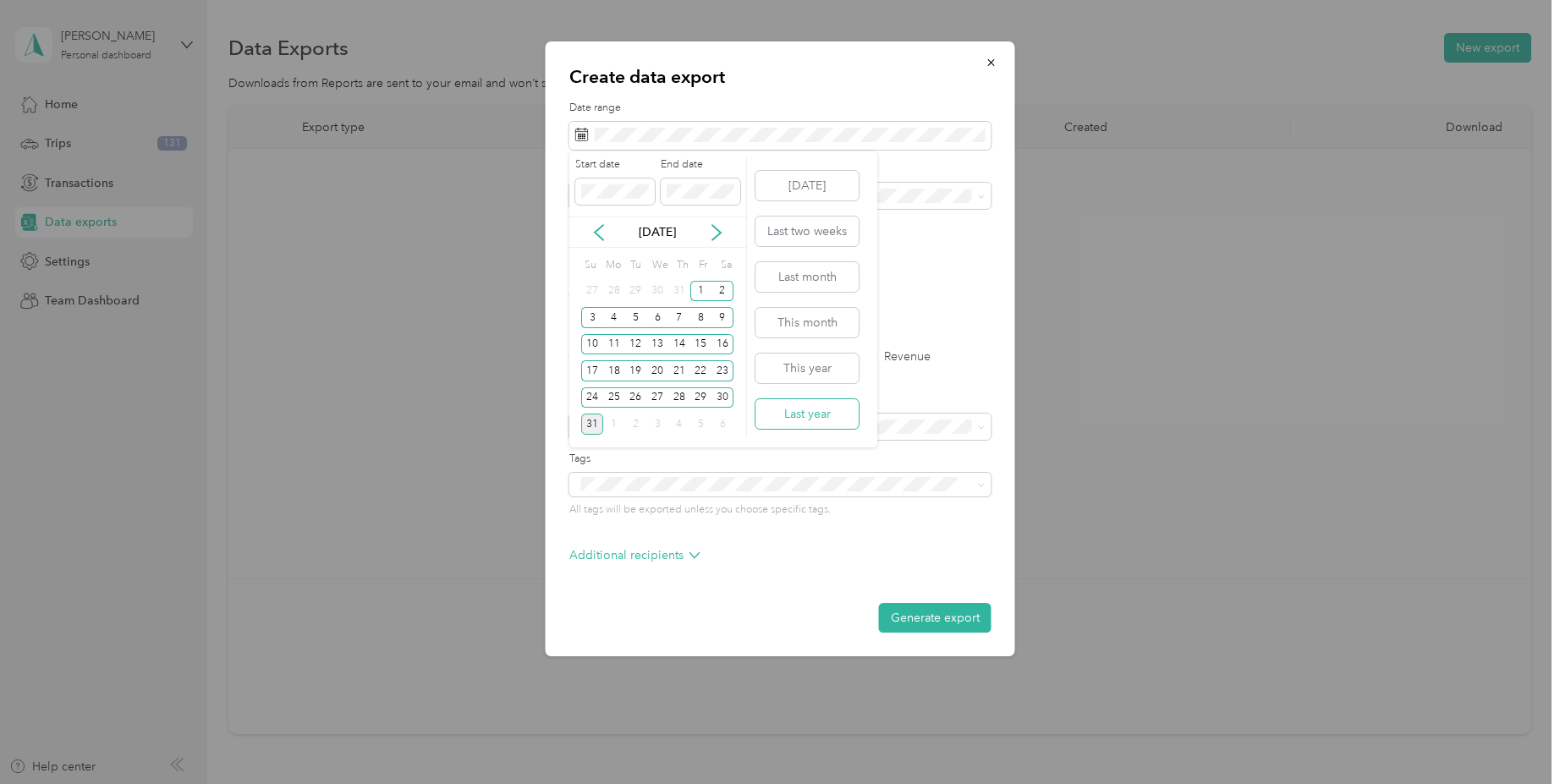
click at [810, 408] on button "Last year" at bounding box center [807, 414] width 103 height 30
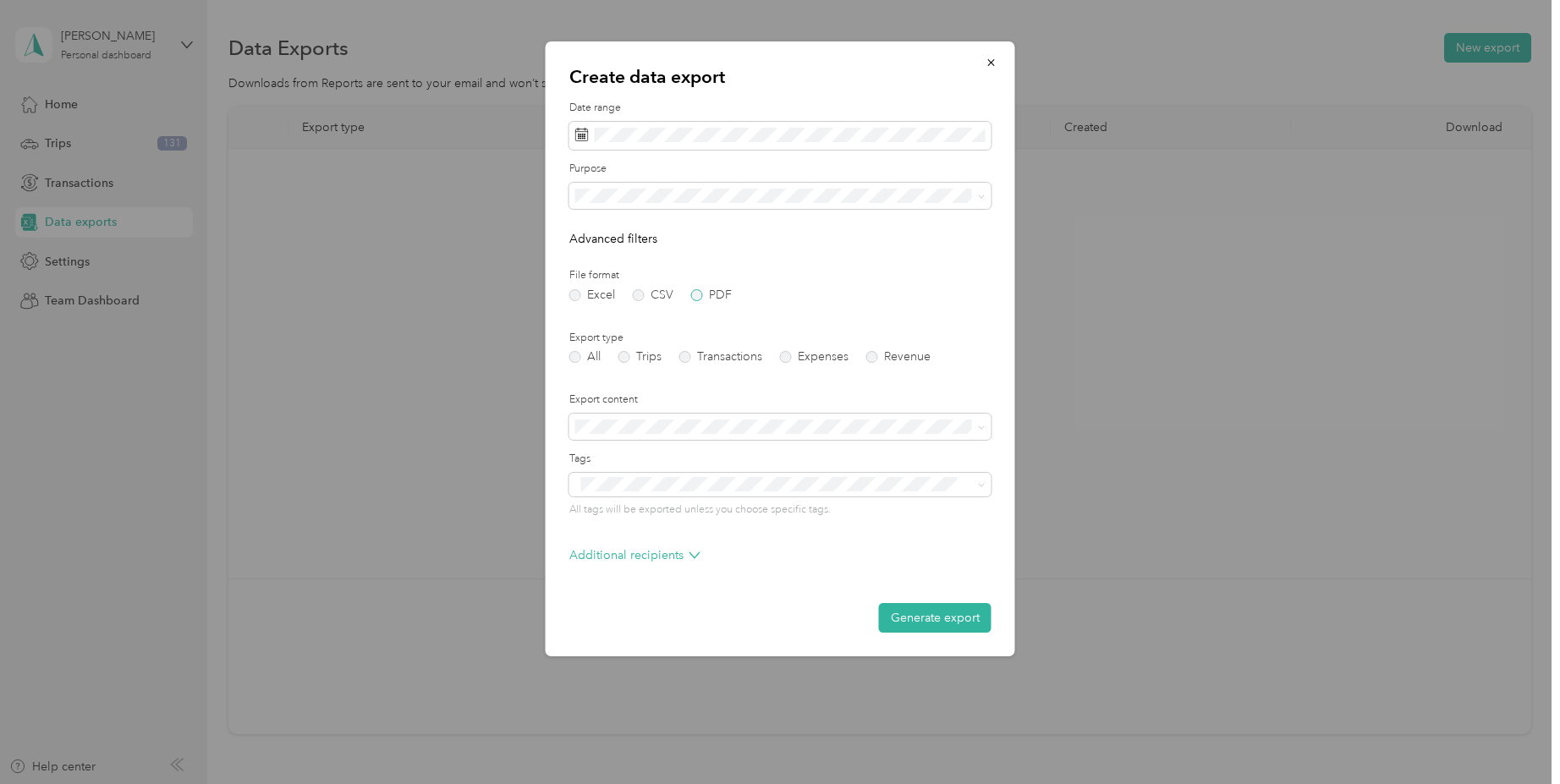
click at [700, 295] on label "PDF" at bounding box center [711, 295] width 41 height 12
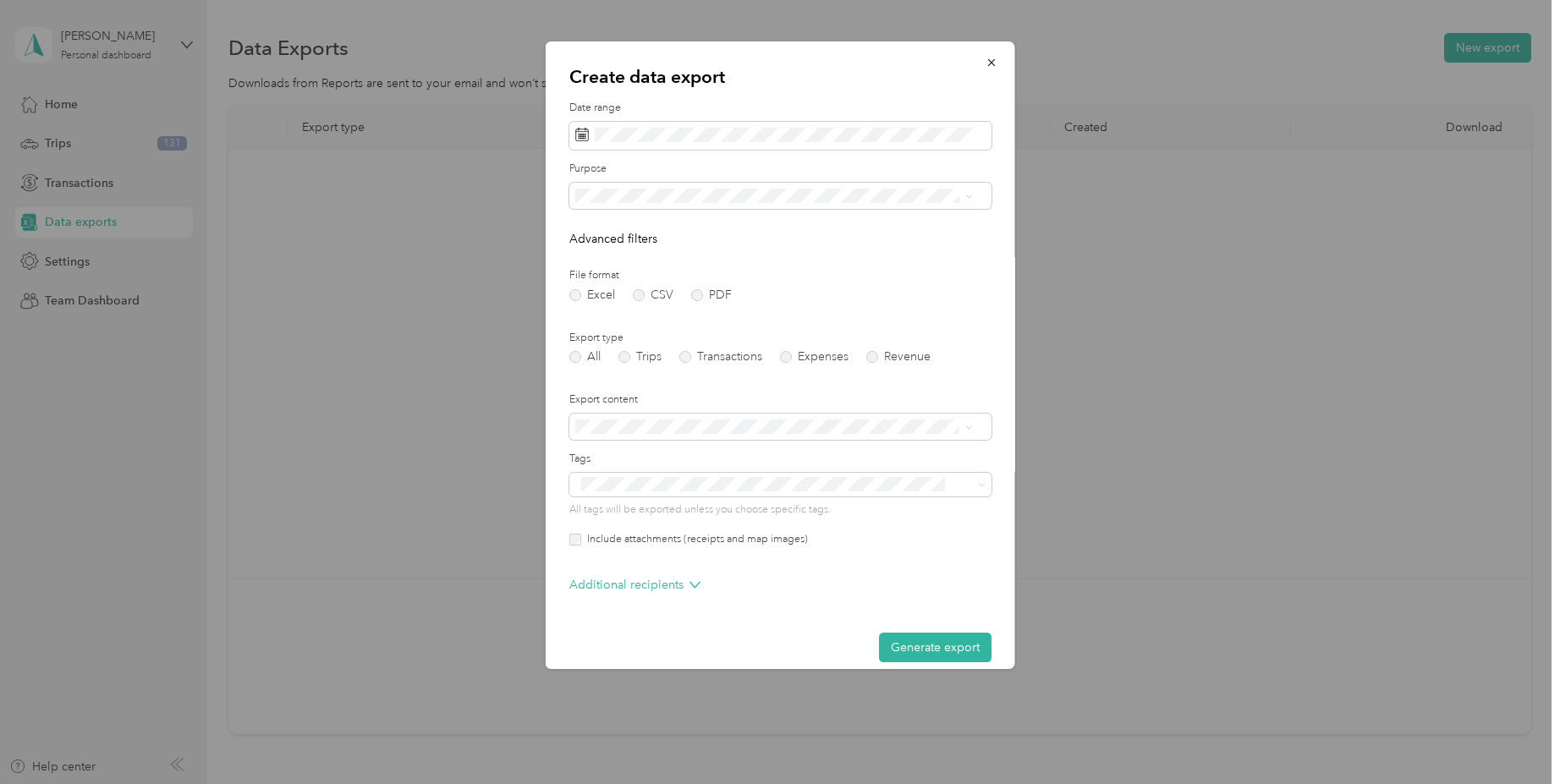
click at [925, 666] on div "Create data export Date range Purpose Advanced filters File format Excel CSV PD…" at bounding box center [780, 355] width 469 height 627
click at [926, 658] on button "Generate export" at bounding box center [935, 647] width 113 height 30
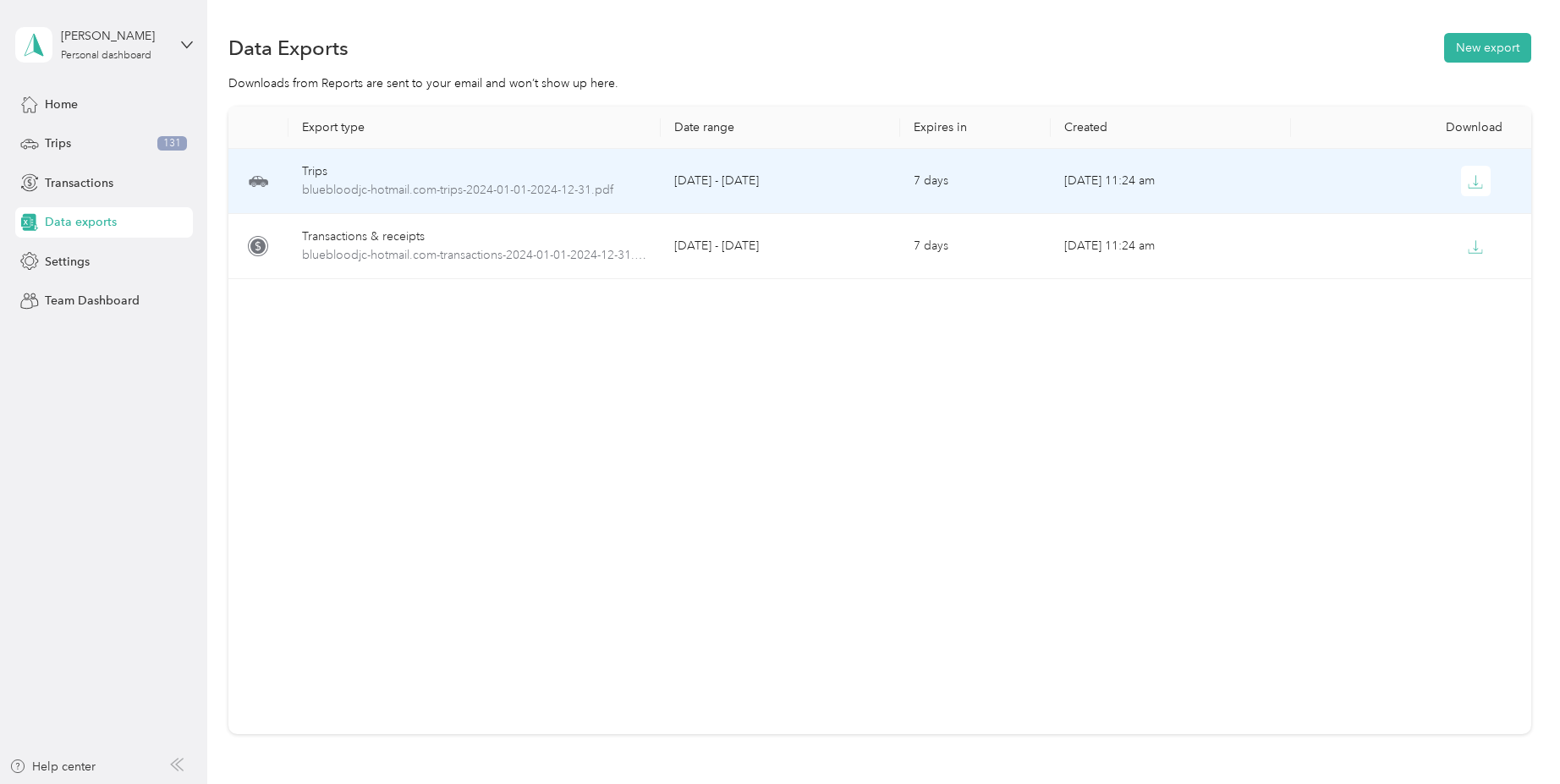
click at [706, 176] on td "[DATE] - [DATE]" at bounding box center [781, 181] width 241 height 65
click at [1474, 178] on icon "button" at bounding box center [1475, 182] width 15 height 15
